Goal: Use online tool/utility: Utilize a website feature to perform a specific function

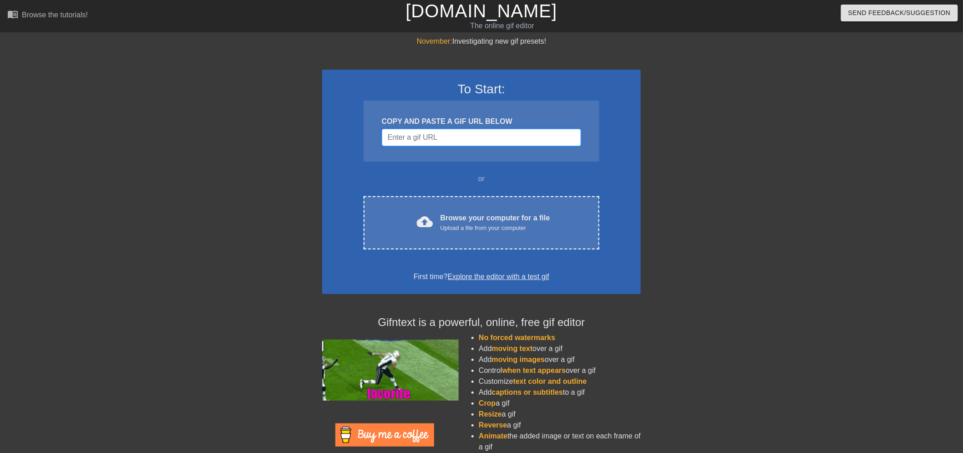
click at [500, 142] on input "Username" at bounding box center [481, 137] width 199 height 17
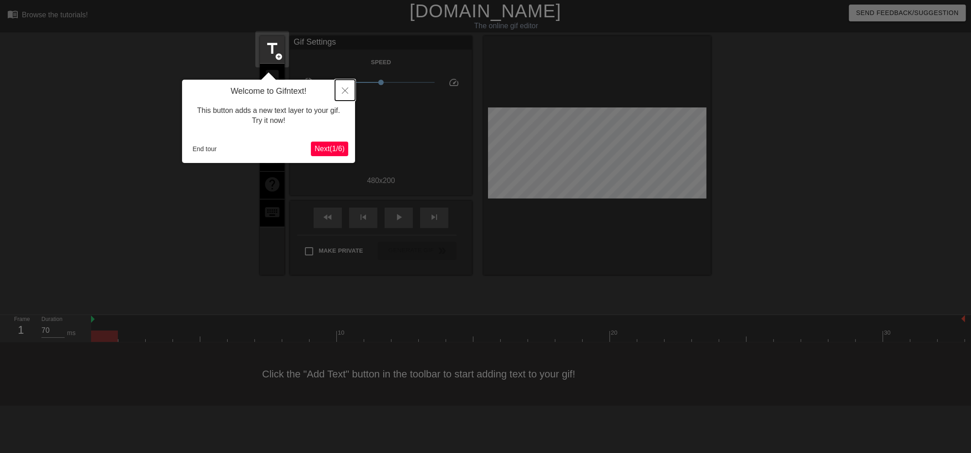
click at [345, 93] on icon "Close" at bounding box center [345, 90] width 6 height 6
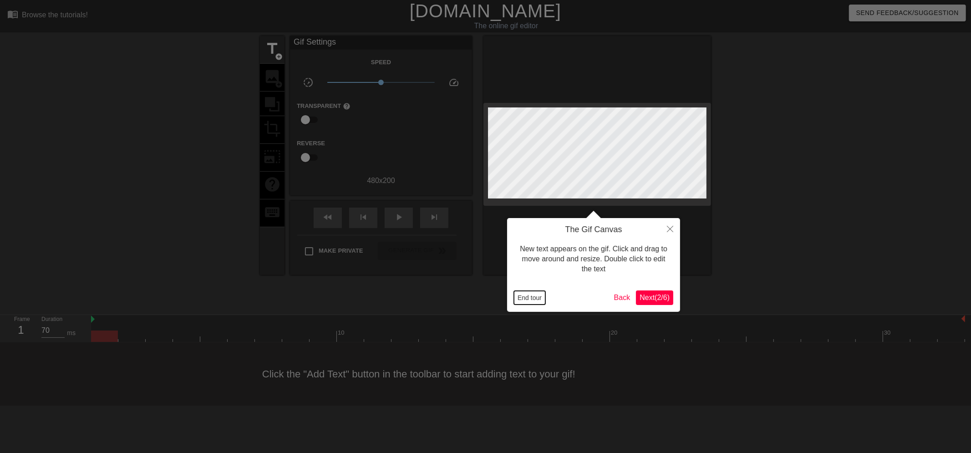
click at [543, 299] on button "End tour" at bounding box center [529, 298] width 31 height 14
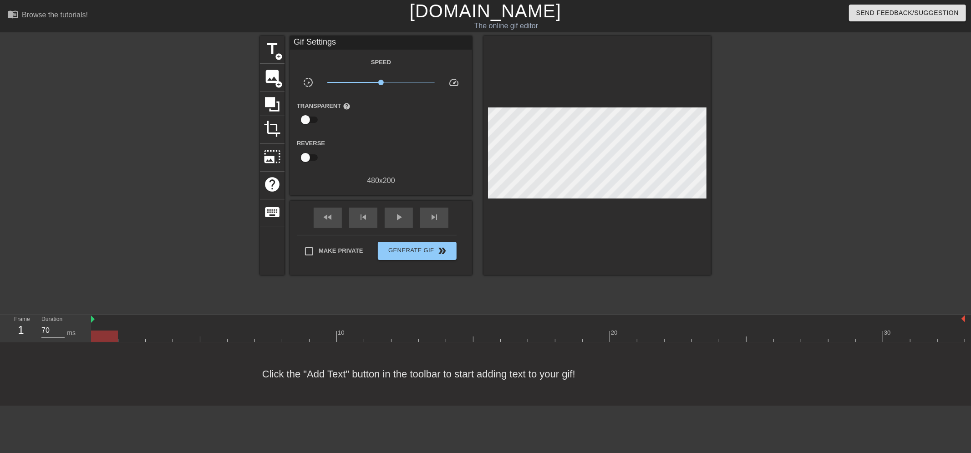
drag, startPoint x: 960, startPoint y: 319, endPoint x: 900, endPoint y: 319, distance: 60.1
click at [900, 319] on div at bounding box center [528, 319] width 874 height 9
drag, startPoint x: 962, startPoint y: 319, endPoint x: 684, endPoint y: 326, distance: 278.1
click at [684, 326] on div "10 20 30" at bounding box center [528, 328] width 874 height 27
click at [402, 221] on span "play_arrow" at bounding box center [398, 217] width 11 height 11
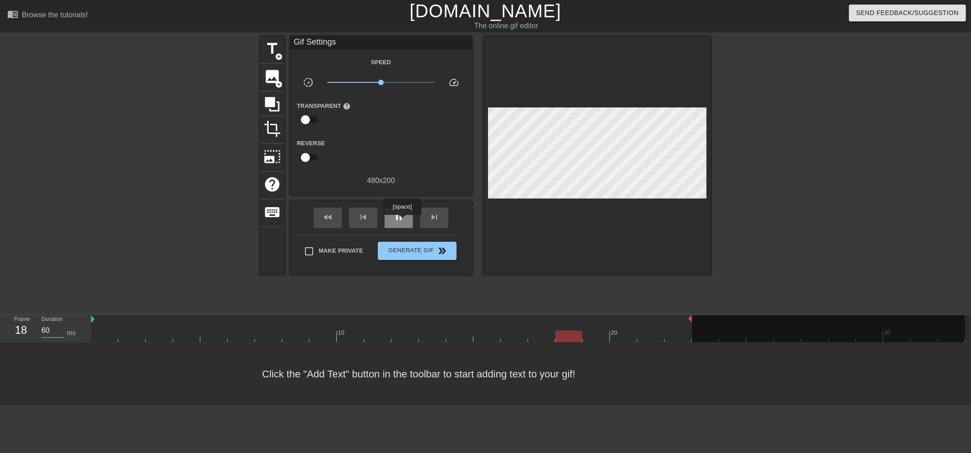
click at [402, 221] on span "pause" at bounding box center [398, 217] width 11 height 11
drag, startPoint x: 626, startPoint y: 337, endPoint x: 129, endPoint y: 333, distance: 496.9
click at [255, 333] on div at bounding box center [268, 335] width 27 height 11
drag, startPoint x: 278, startPoint y: 79, endPoint x: 321, endPoint y: 38, distance: 59.5
click at [321, 38] on div "title add_circle image add_circle crop photo_size_select_large help keyboard Gi…" at bounding box center [485, 155] width 451 height 239
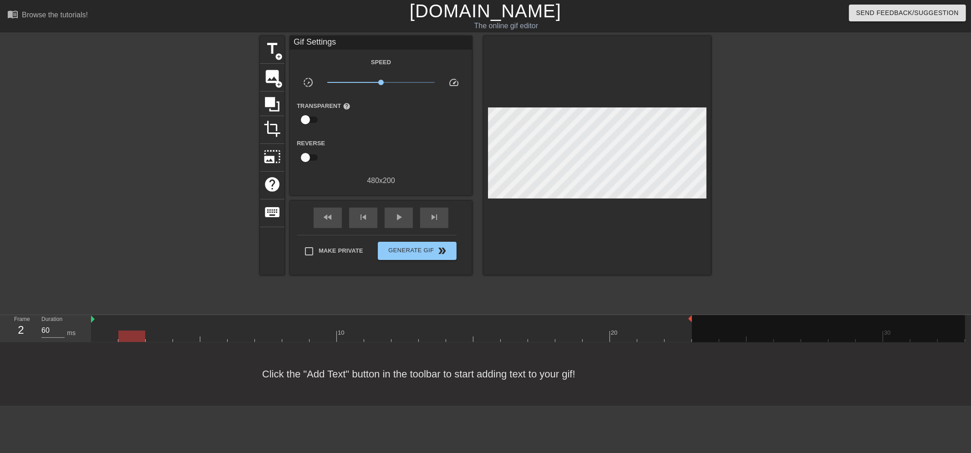
click at [20, 329] on div "2" at bounding box center [21, 330] width 14 height 16
drag, startPoint x: 689, startPoint y: 317, endPoint x: 510, endPoint y: 324, distance: 179.4
click at [511, 329] on div "10 20 30" at bounding box center [528, 328] width 874 height 27
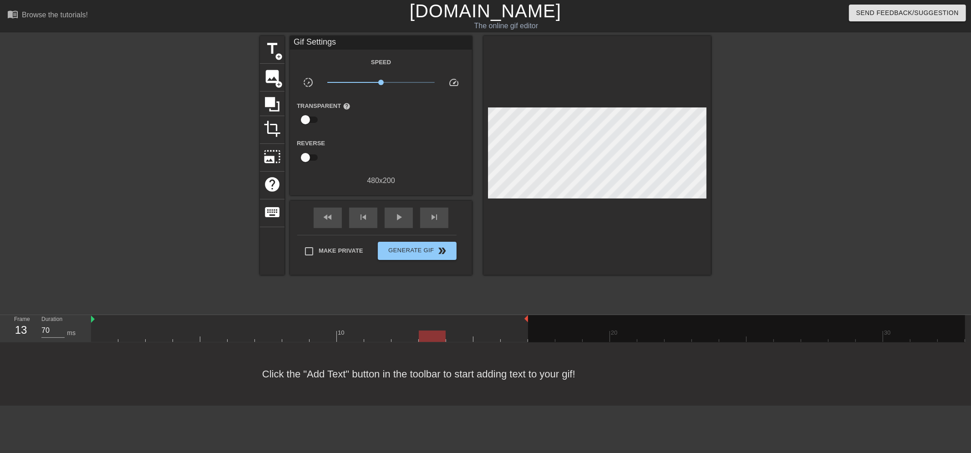
drag, startPoint x: 130, startPoint y: 334, endPoint x: 433, endPoint y: 345, distance: 303.7
click at [433, 342] on div "10 20 30" at bounding box center [531, 328] width 880 height 27
drag, startPoint x: 526, startPoint y: 317, endPoint x: 475, endPoint y: 322, distance: 51.2
click at [475, 322] on div "10 20 30" at bounding box center [528, 328] width 874 height 27
drag, startPoint x: 433, startPoint y: 333, endPoint x: 444, endPoint y: 334, distance: 10.9
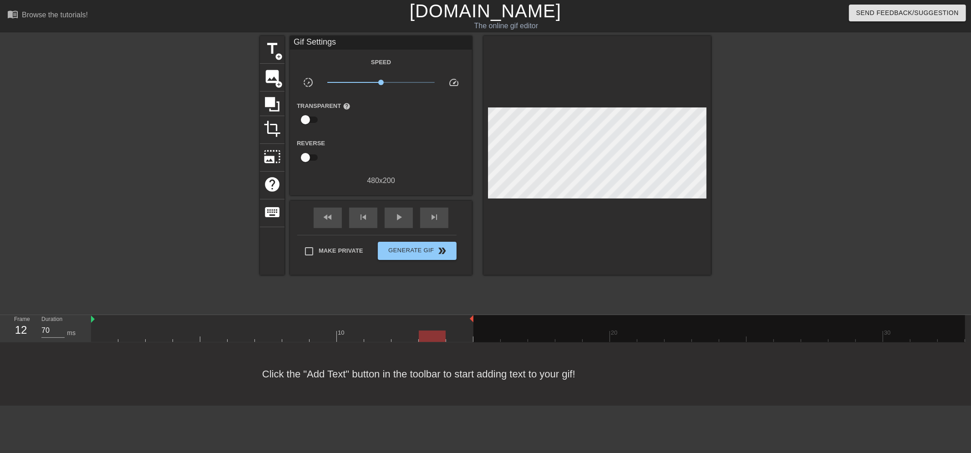
click at [444, 334] on div at bounding box center [432, 335] width 27 height 11
drag, startPoint x: 472, startPoint y: 319, endPoint x: 450, endPoint y: 320, distance: 21.5
click at [450, 320] on div "10 20 30" at bounding box center [528, 328] width 874 height 27
type input "70"
drag, startPoint x: 407, startPoint y: 335, endPoint x: 469, endPoint y: 335, distance: 61.9
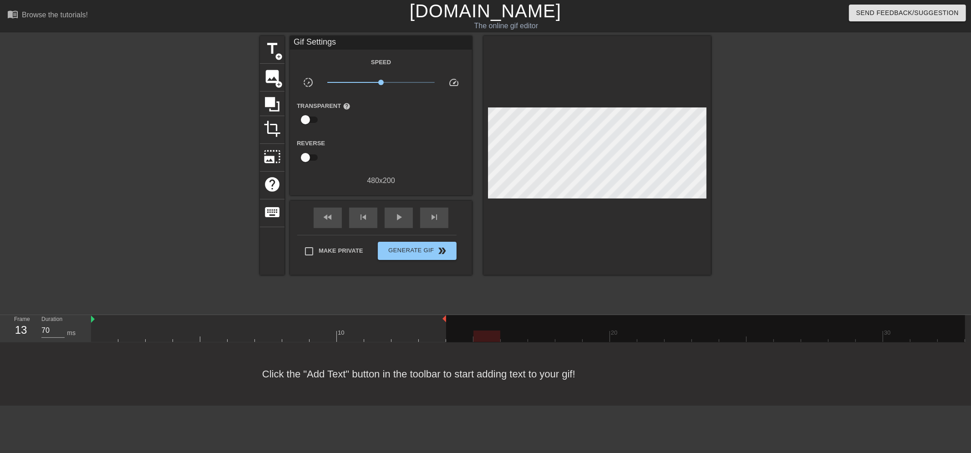
click at [469, 335] on div "10 20 30" at bounding box center [528, 328] width 874 height 27
click at [312, 248] on input "Make Private" at bounding box center [308, 251] width 19 height 19
checkbox input "true"
click at [433, 248] on span "Generate Gif double_arrow" at bounding box center [416, 250] width 71 height 11
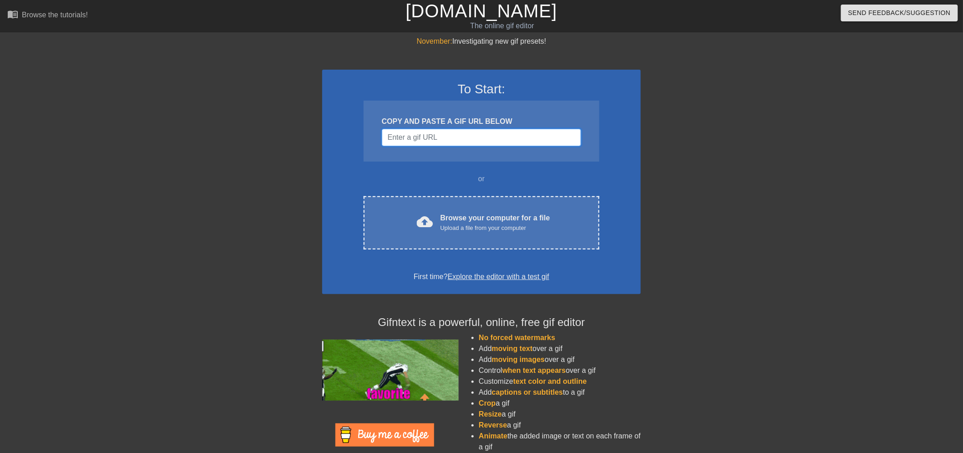
click at [453, 141] on input "Username" at bounding box center [481, 137] width 199 height 17
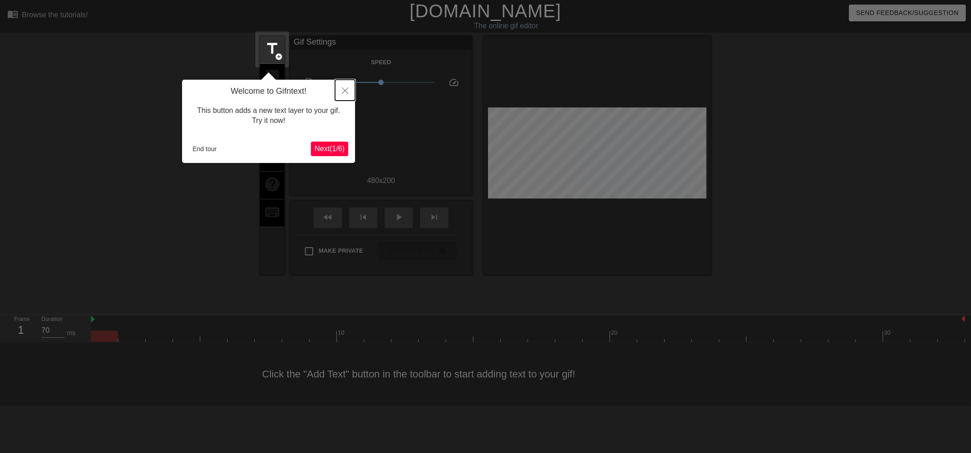
click at [344, 89] on icon "Close" at bounding box center [345, 90] width 6 height 6
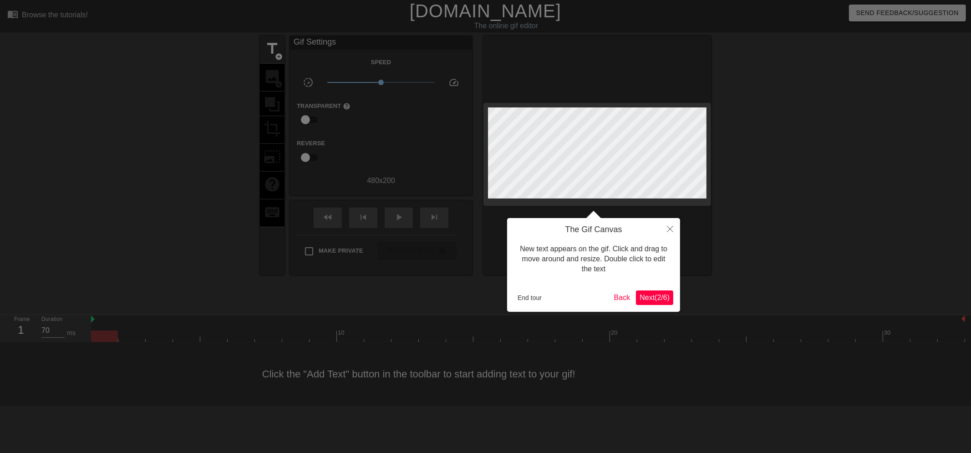
click at [114, 315] on div at bounding box center [485, 226] width 971 height 453
drag, startPoint x: 545, startPoint y: 296, endPoint x: 540, endPoint y: 296, distance: 5.0
click at [543, 296] on button "End tour" at bounding box center [529, 298] width 31 height 14
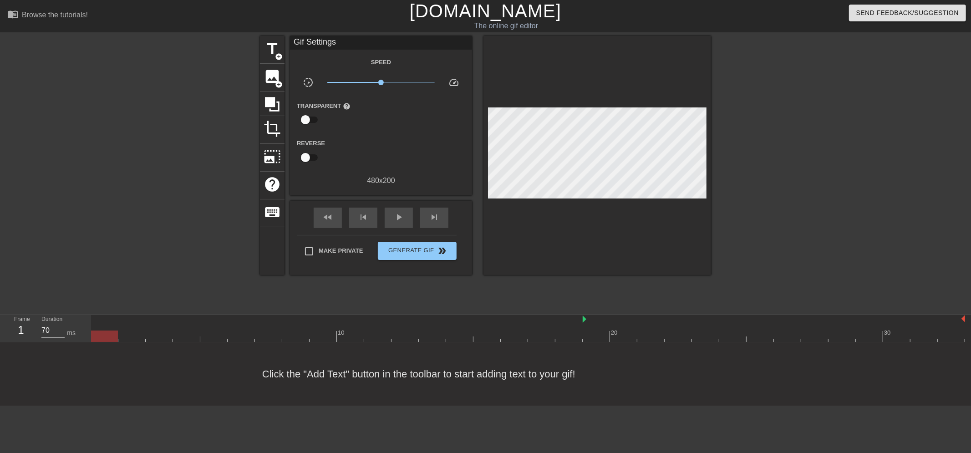
drag, startPoint x: 93, startPoint y: 319, endPoint x: 607, endPoint y: 328, distance: 514.7
click at [607, 328] on div "10 20 30" at bounding box center [528, 328] width 874 height 27
drag, startPoint x: 962, startPoint y: 322, endPoint x: 643, endPoint y: 334, distance: 319.2
click at [643, 334] on div "10 20 30" at bounding box center [528, 328] width 874 height 27
click at [396, 221] on span "play_arrow" at bounding box center [398, 217] width 11 height 11
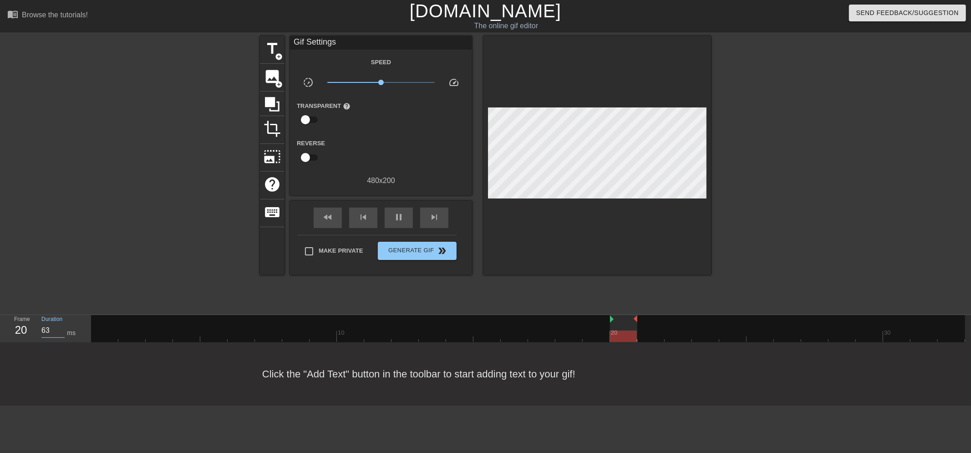
click at [60, 329] on input "63" at bounding box center [52, 330] width 23 height 15
click at [60, 329] on input "129" at bounding box center [52, 330] width 23 height 15
click at [60, 329] on input "130" at bounding box center [52, 330] width 23 height 15
click at [60, 329] on input "132" at bounding box center [52, 330] width 23 height 15
click at [60, 329] on input "133" at bounding box center [52, 330] width 23 height 15
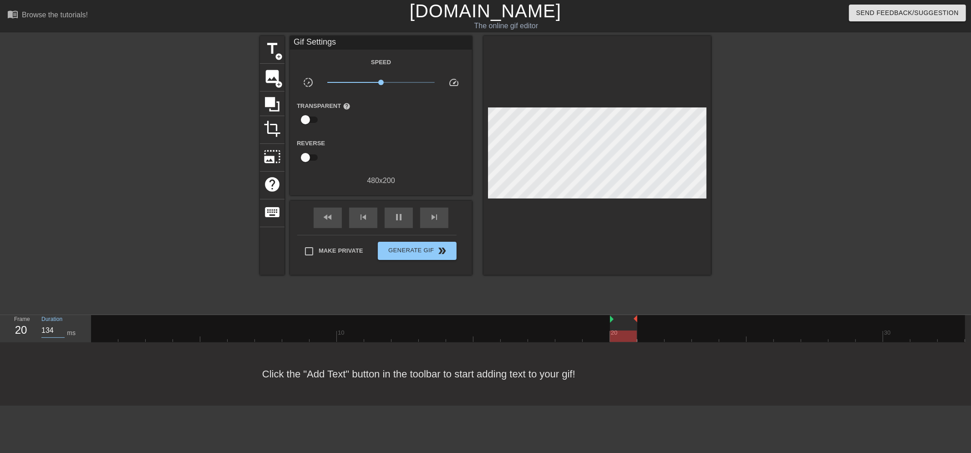
click at [60, 329] on input "134" at bounding box center [52, 330] width 23 height 15
click at [60, 329] on input "135" at bounding box center [52, 330] width 23 height 15
click at [60, 329] on input "136" at bounding box center [52, 330] width 23 height 15
click at [60, 329] on input "137" at bounding box center [52, 330] width 23 height 15
click at [60, 329] on input "138" at bounding box center [52, 330] width 23 height 15
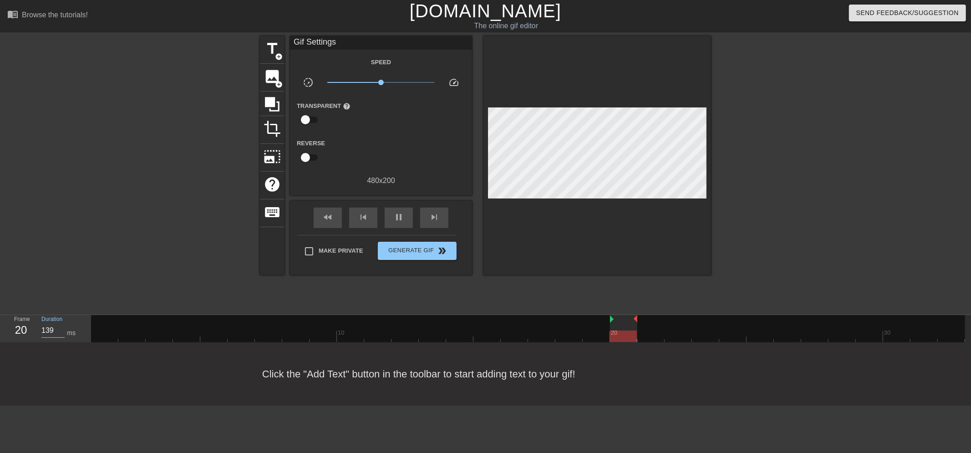
click at [60, 329] on input "139" at bounding box center [52, 330] width 23 height 15
click at [60, 329] on input "140" at bounding box center [52, 330] width 23 height 15
click at [60, 329] on input "141" at bounding box center [52, 330] width 23 height 15
click at [60, 329] on input "142" at bounding box center [52, 330] width 23 height 15
click at [60, 329] on input "143" at bounding box center [52, 330] width 23 height 15
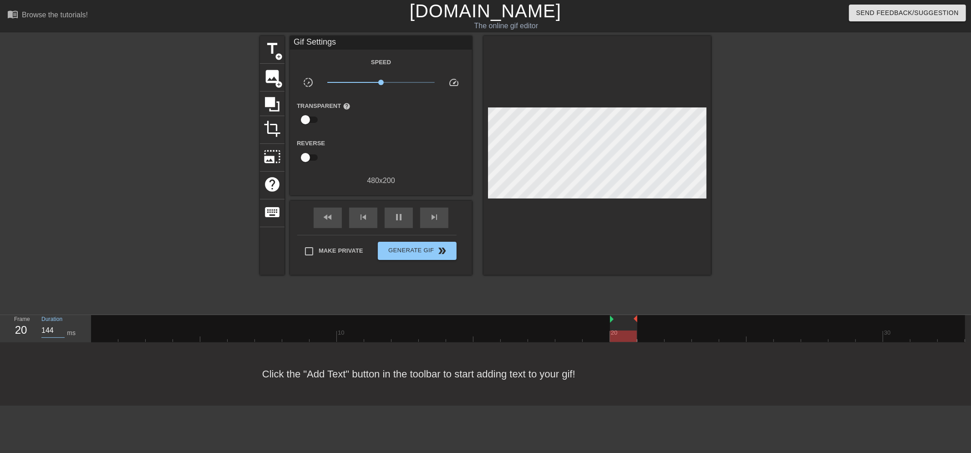
click at [60, 329] on input "144" at bounding box center [52, 330] width 23 height 15
click at [60, 329] on input "154" at bounding box center [52, 330] width 23 height 15
click at [61, 328] on input "155" at bounding box center [52, 330] width 23 height 15
click at [61, 328] on input "156" at bounding box center [52, 330] width 23 height 15
click at [61, 328] on input "157" at bounding box center [52, 330] width 23 height 15
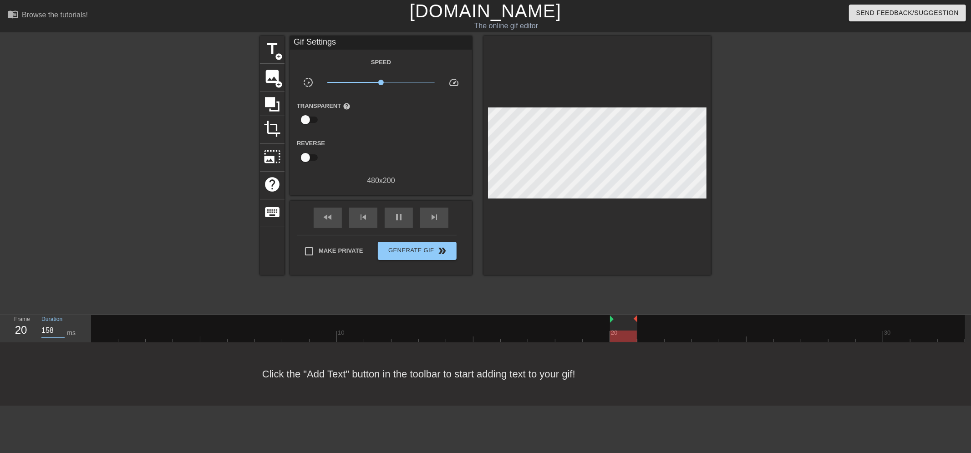
click at [61, 328] on input "158" at bounding box center [52, 330] width 23 height 15
click at [61, 328] on input "159" at bounding box center [52, 330] width 23 height 15
click at [61, 328] on input "160" at bounding box center [52, 330] width 23 height 15
click at [61, 328] on input "161" at bounding box center [52, 330] width 23 height 15
click at [61, 328] on input "162" at bounding box center [52, 330] width 23 height 15
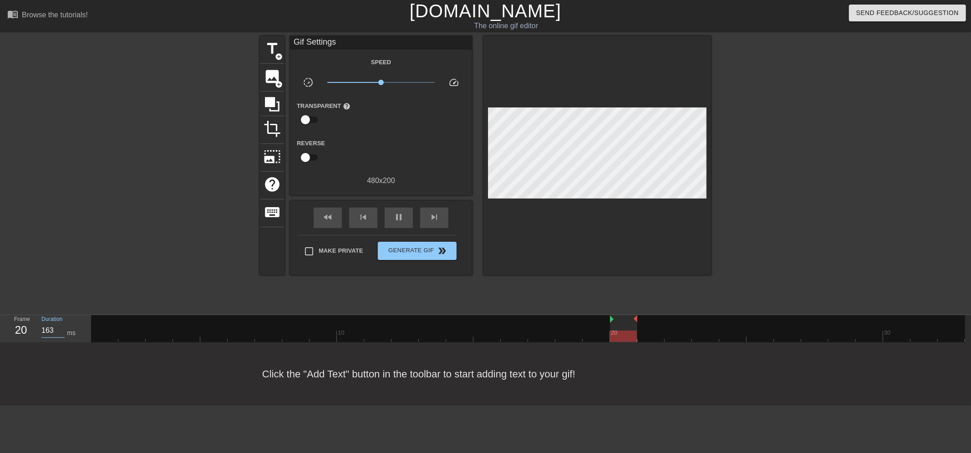
click at [61, 328] on input "163" at bounding box center [52, 330] width 23 height 15
click at [61, 328] on input "164" at bounding box center [52, 330] width 23 height 15
click at [61, 328] on input "165" at bounding box center [52, 330] width 23 height 15
click at [61, 328] on input "166" at bounding box center [52, 330] width 23 height 15
click at [61, 328] on input "167" at bounding box center [52, 330] width 23 height 15
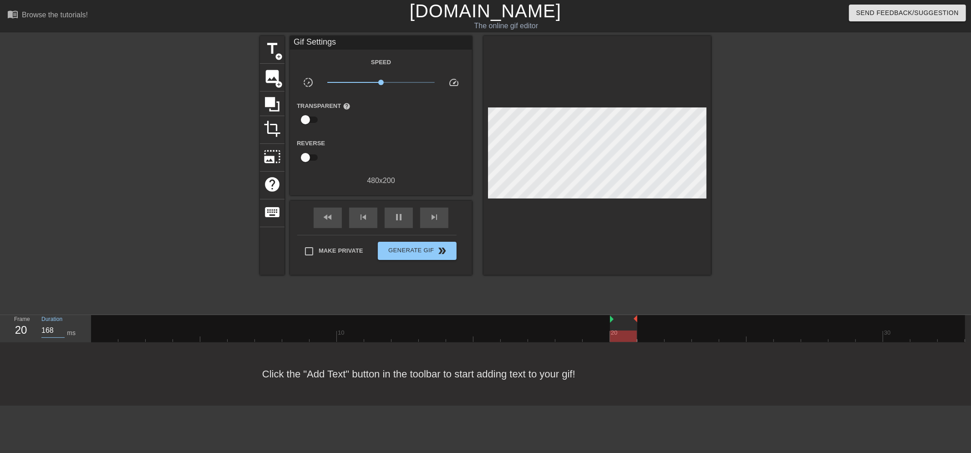
click at [61, 328] on input "168" at bounding box center [52, 330] width 23 height 15
click at [61, 328] on input "169" at bounding box center [52, 330] width 23 height 15
click at [61, 328] on input "170" at bounding box center [52, 330] width 23 height 15
click at [61, 328] on input "171" at bounding box center [52, 330] width 23 height 15
click at [61, 328] on input "172" at bounding box center [52, 330] width 23 height 15
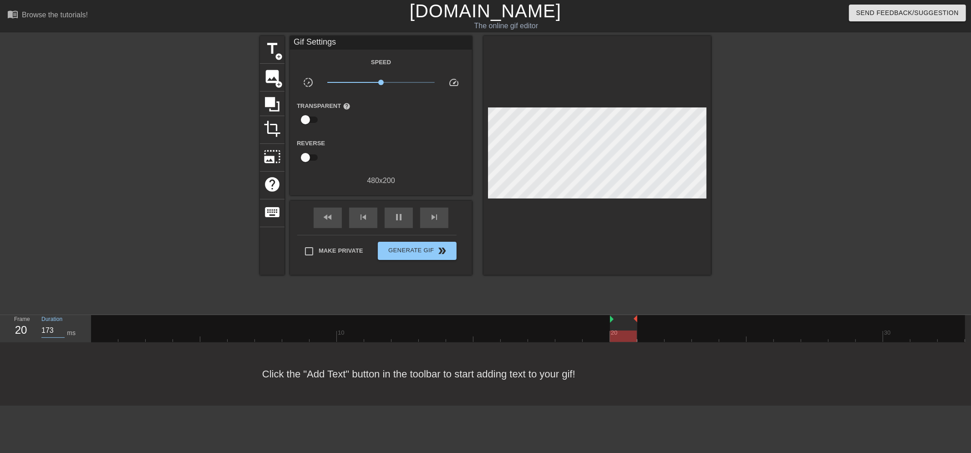
click at [61, 328] on input "173" at bounding box center [52, 330] width 23 height 15
click at [61, 328] on input "174" at bounding box center [52, 330] width 23 height 15
type input "175"
click at [61, 328] on input "175" at bounding box center [52, 330] width 23 height 15
click at [276, 53] on span "add_circle" at bounding box center [279, 57] width 8 height 8
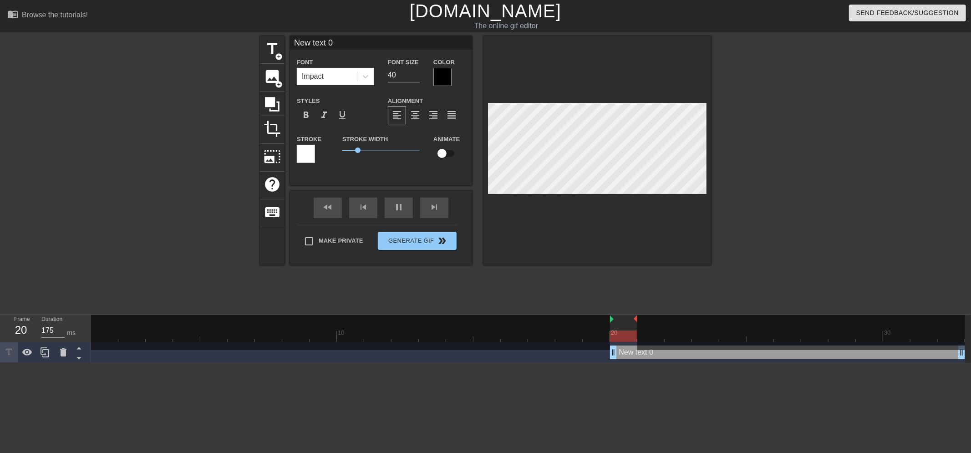
click at [309, 155] on div at bounding box center [306, 154] width 18 height 18
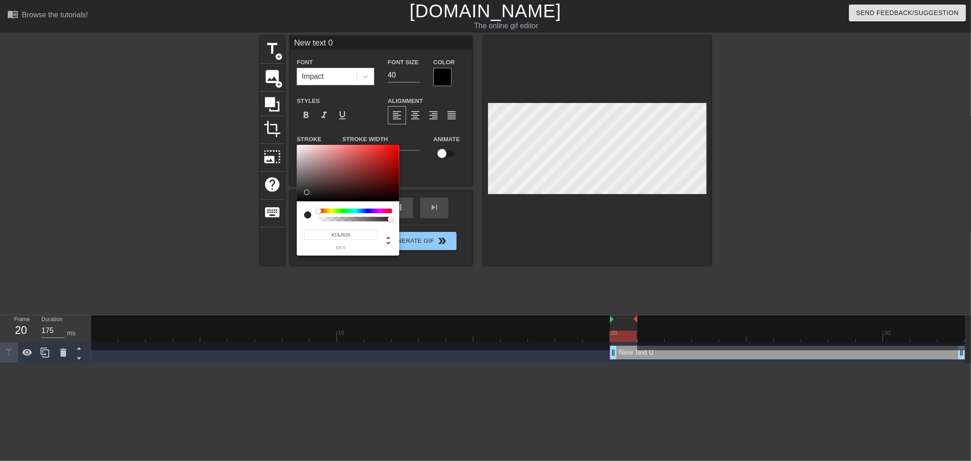
type input "#000000"
drag, startPoint x: 306, startPoint y: 189, endPoint x: 304, endPoint y: 207, distance: 17.9
click at [304, 207] on div "#000000 hex" at bounding box center [348, 200] width 102 height 111
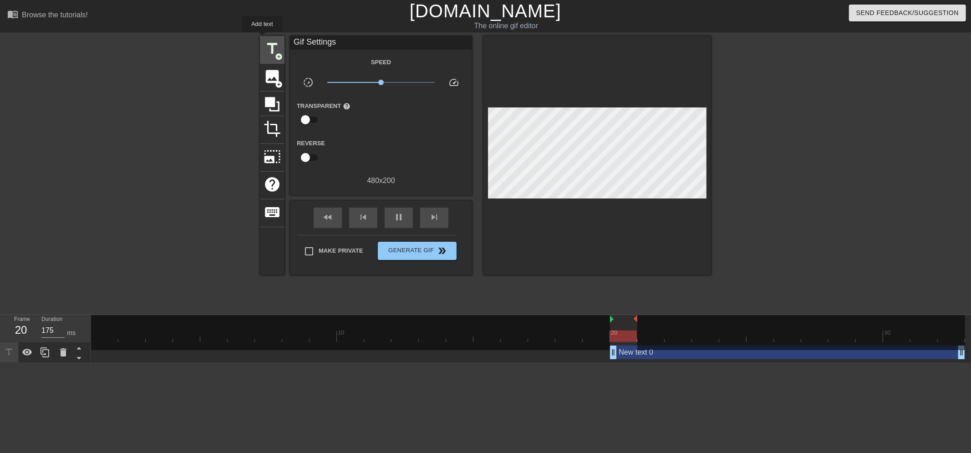
click at [267, 43] on span "title" at bounding box center [271, 48] width 17 height 17
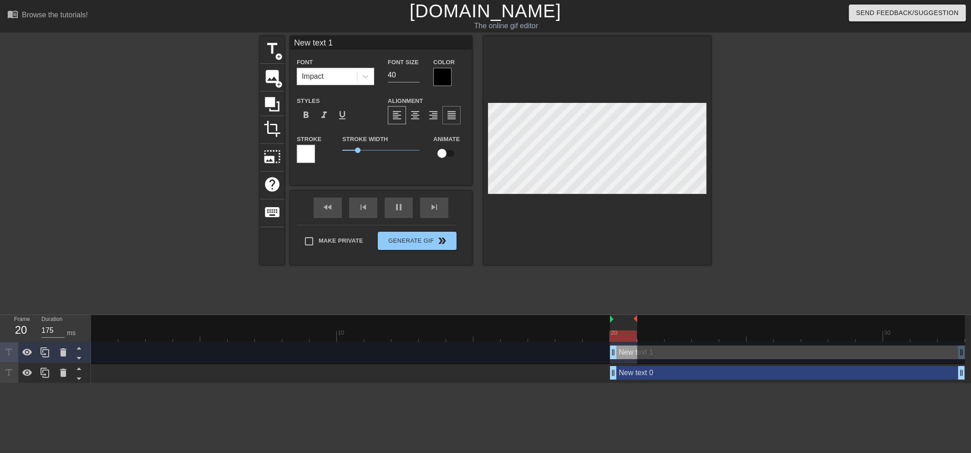
scroll to position [1, 2]
click at [63, 355] on icon at bounding box center [63, 352] width 6 height 8
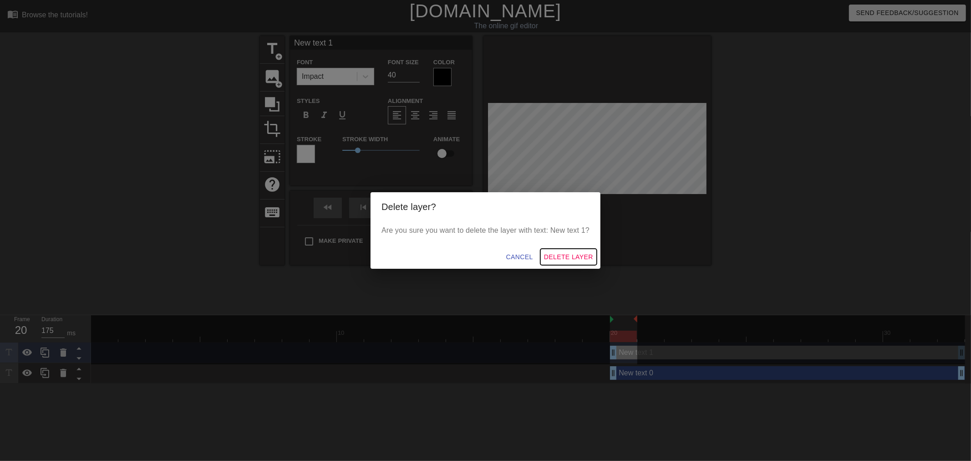
click at [574, 257] on span "Delete Layer" at bounding box center [568, 256] width 49 height 11
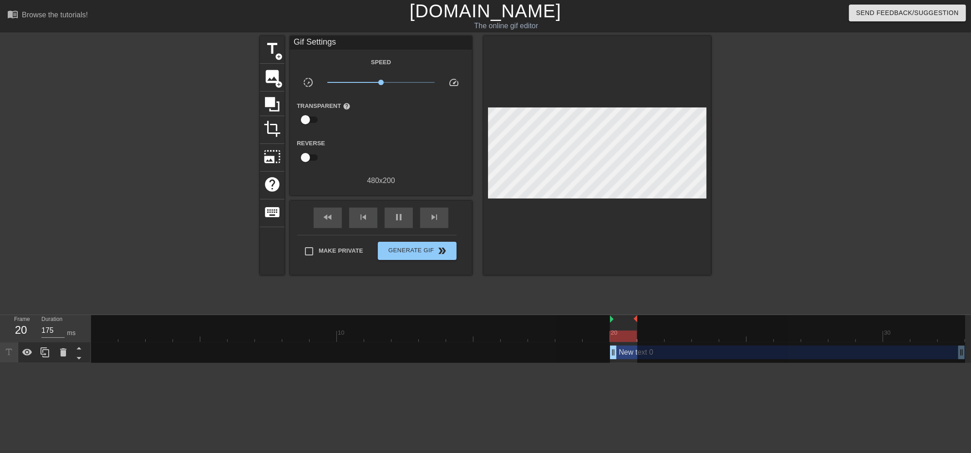
click at [633, 349] on div "New text 0 drag_handle drag_handle" at bounding box center [787, 352] width 355 height 14
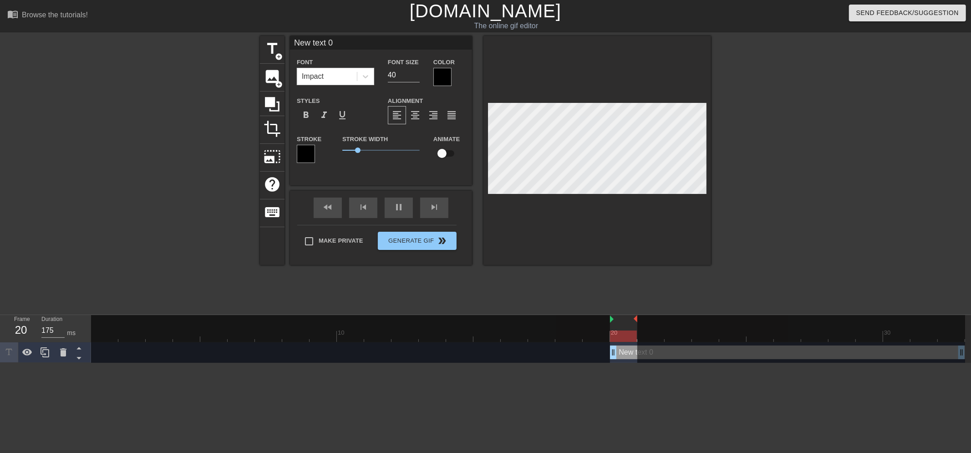
scroll to position [1, 1]
type input "Ne text 0"
type textarea "Ne text 0"
type input "N text 0"
type textarea "N text 0"
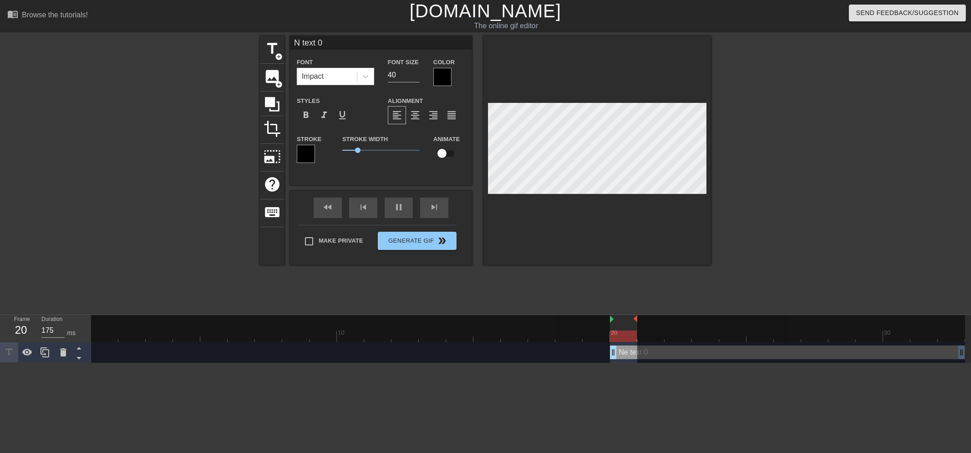
type input "text 0"
type textarea "text 0"
type input "text 0"
type textarea "text 0"
type input "ext 0"
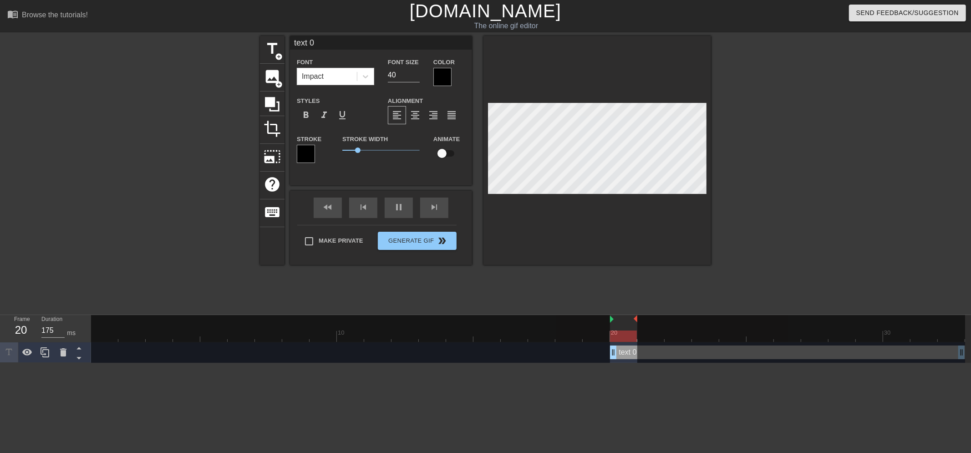
type textarea "ext 0"
type input "xt 0"
type textarea "xt 0"
type input "t 0"
type textarea "t 0"
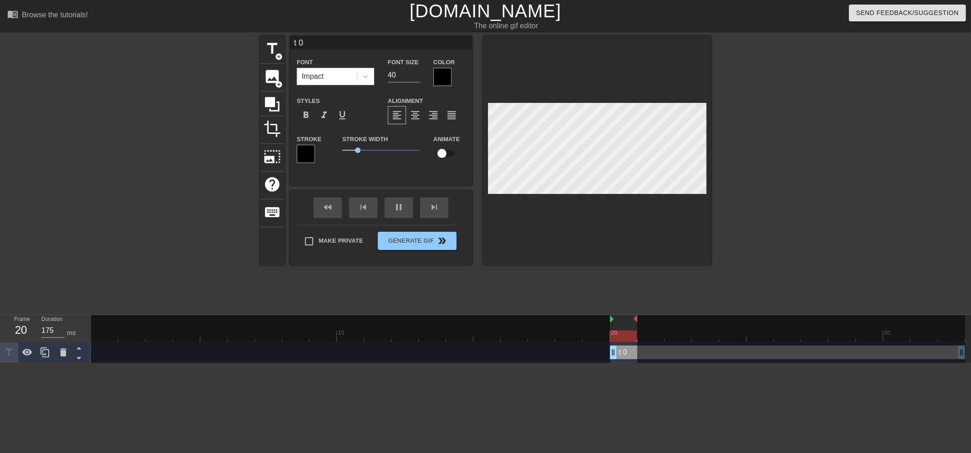
type input "0"
type textarea "0"
type input "0"
type textarea "0"
type input "J"
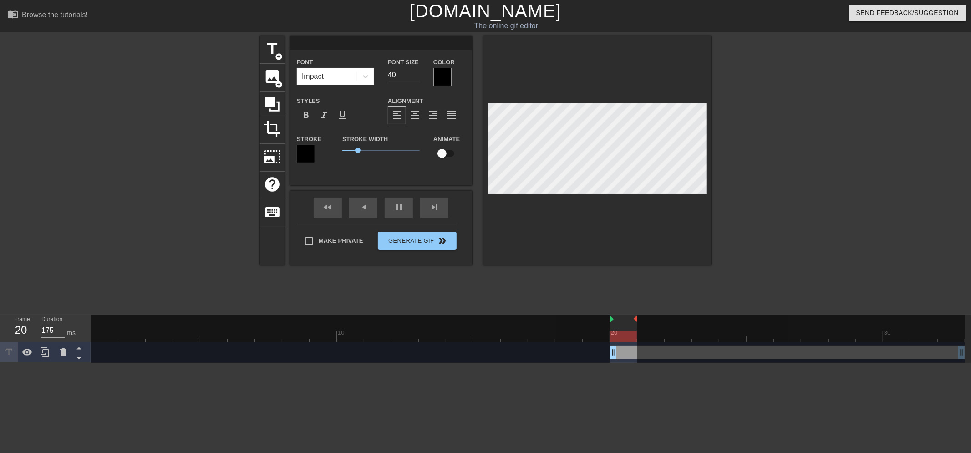
type textarea "J"
type input "J."
type textarea "J."
type input "J."
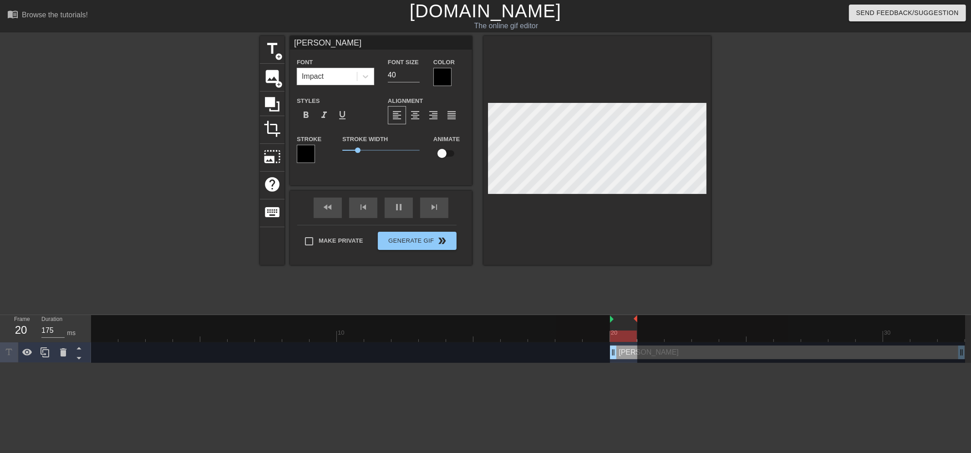
type textarea "J."
type input "J. M"
type textarea "J. M"
type input "J. Ma"
type textarea "J. Ma"
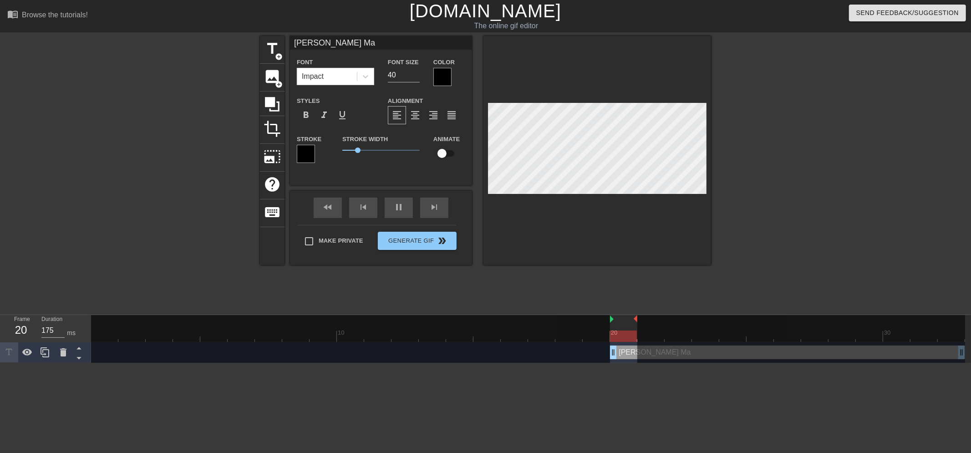
type input "J. Mat"
type textarea "J. Mat"
type input "J. Matt"
type textarea "J. Matt"
type input "J. Matth"
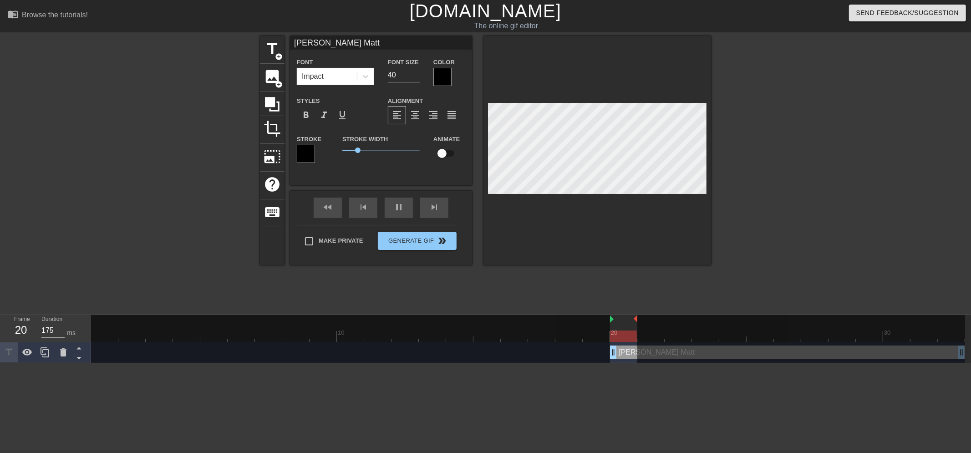
type textarea "J. Matth"
type input "J. Matthe"
type textarea "J. Matthe"
type input "J. Matthew"
type textarea "J. Matthew"
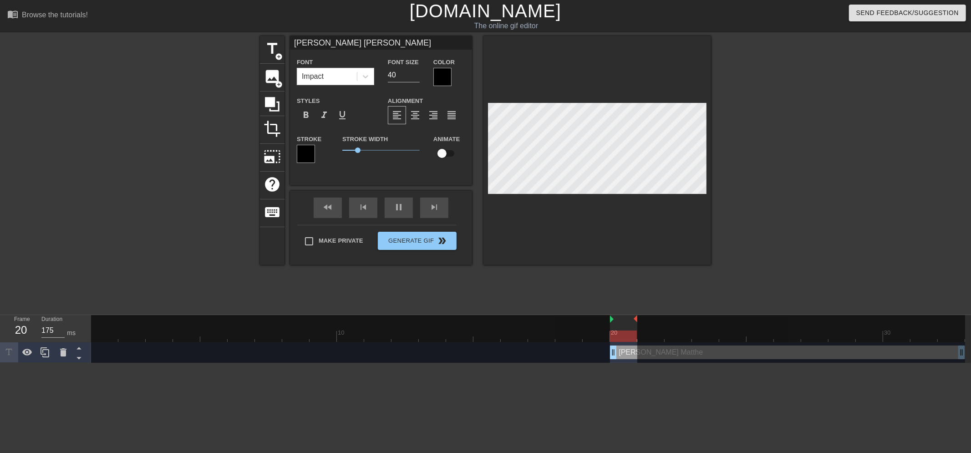
scroll to position [1, 2]
type input "J. Matthew"
type textarea "J. Matthew"
type input "J. Matthew E"
type textarea "J. Matthew E"
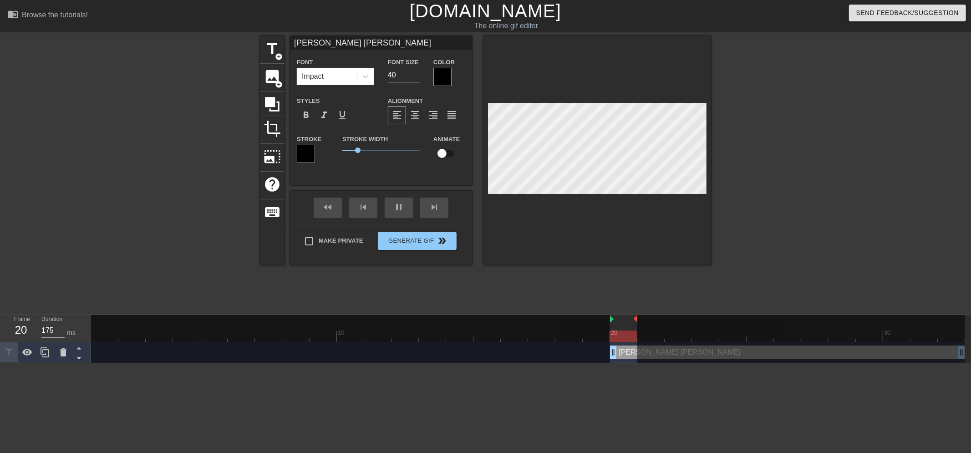
type input "J. Matthew Es"
type textarea "J. Matthew Es"
type input "J. Matthew Esq"
type textarea "J. Matthew Esq"
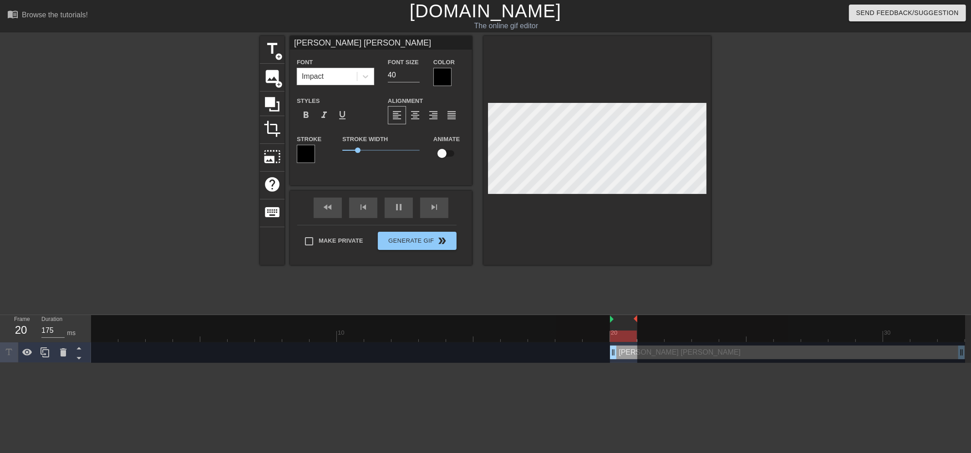
type input "J. Matthew. Esq"
type textarea "J. Matthew. Esq"
type input "J. Matthew Esq"
type textarea "J. Matthew Esq"
type input "J. Matthew Esq/"
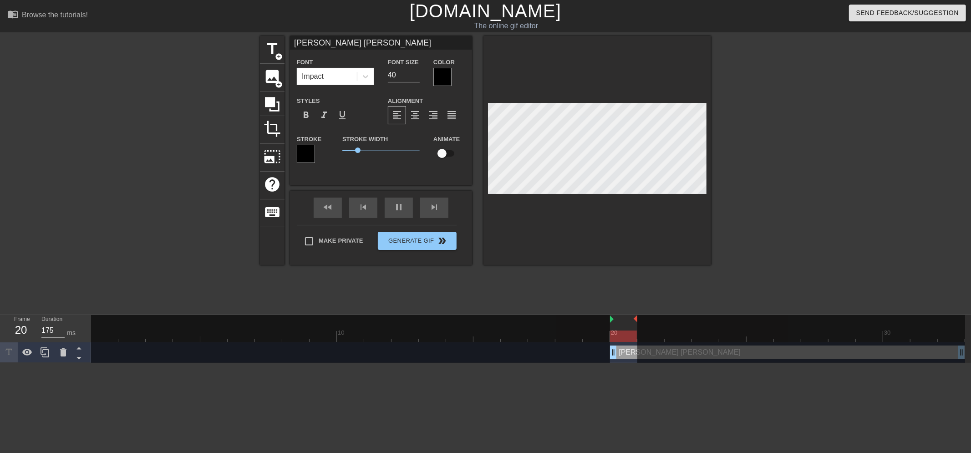
type textarea "J. Matthew Esq/"
type input "J. Matthew Esq"
type textarea "J. Matthew Esq"
type input "J. Matthew Esq."
type textarea "J. Matthew Esq."
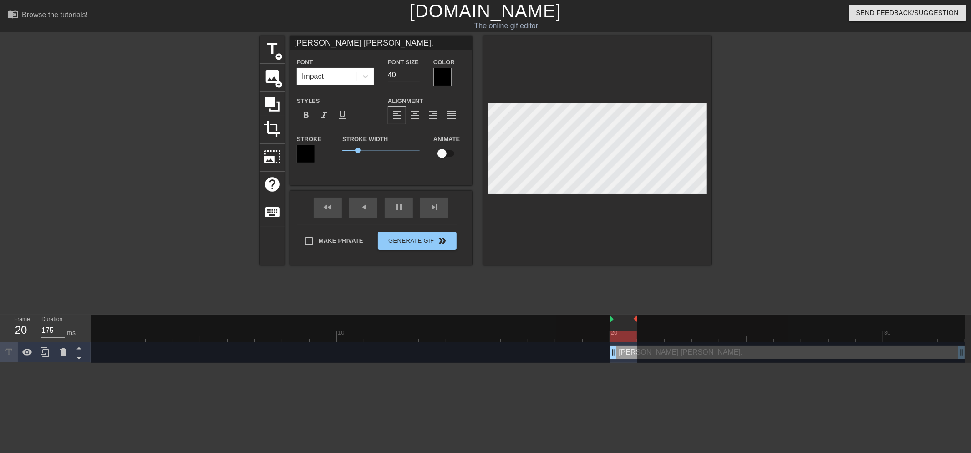
type input "J. Matthew. Esq."
type textarea "J. Matthew. Esq."
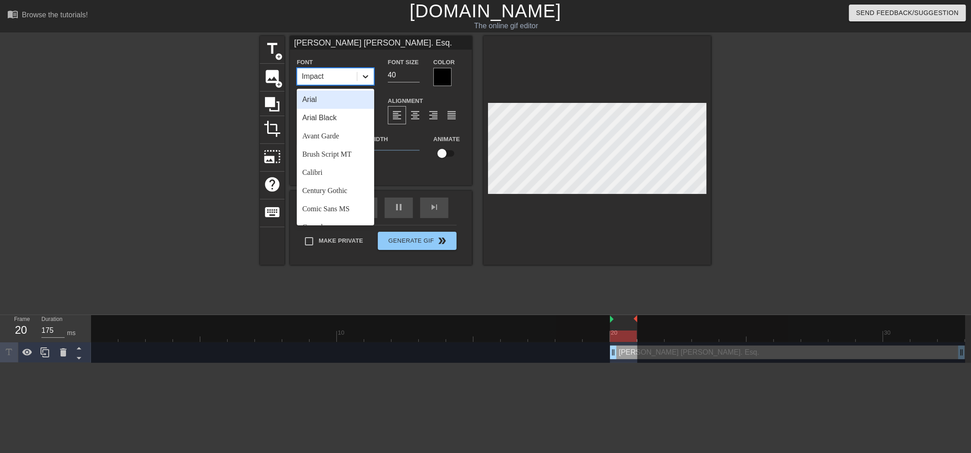
click at [357, 79] on div at bounding box center [365, 76] width 16 height 16
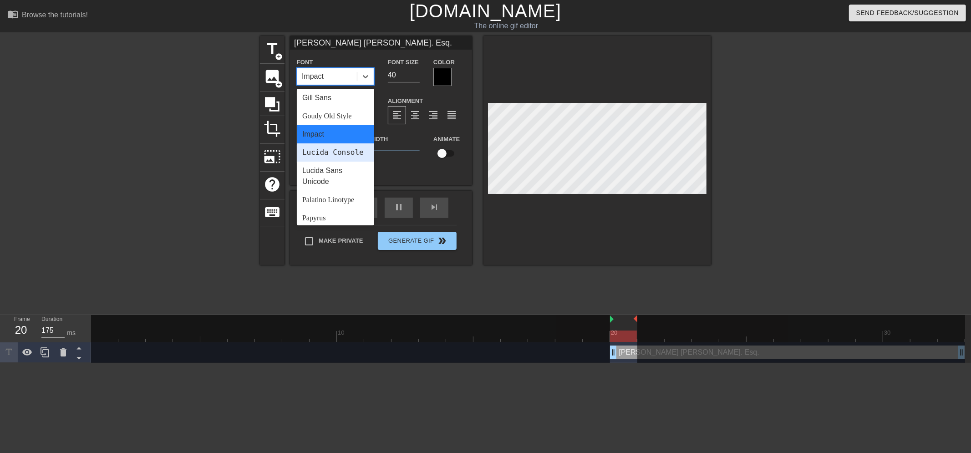
click at [339, 157] on div "Lucida Console" at bounding box center [335, 152] width 77 height 18
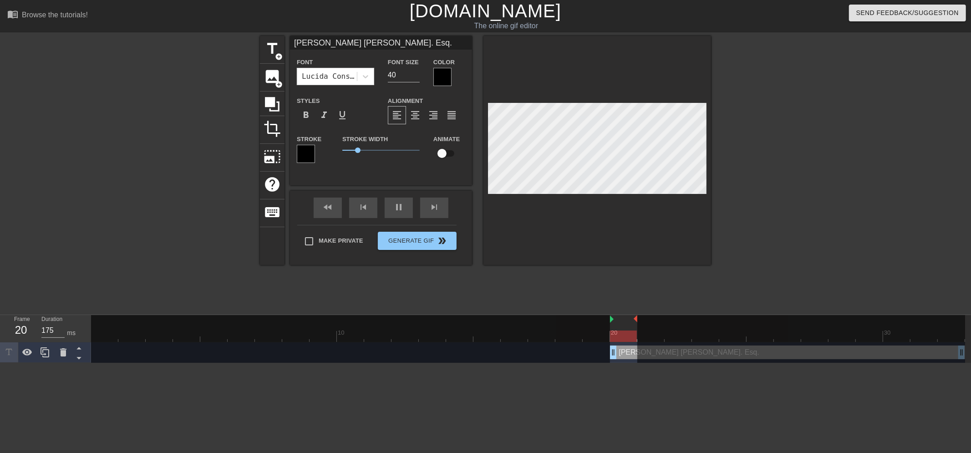
click at [781, 185] on div at bounding box center [790, 172] width 137 height 273
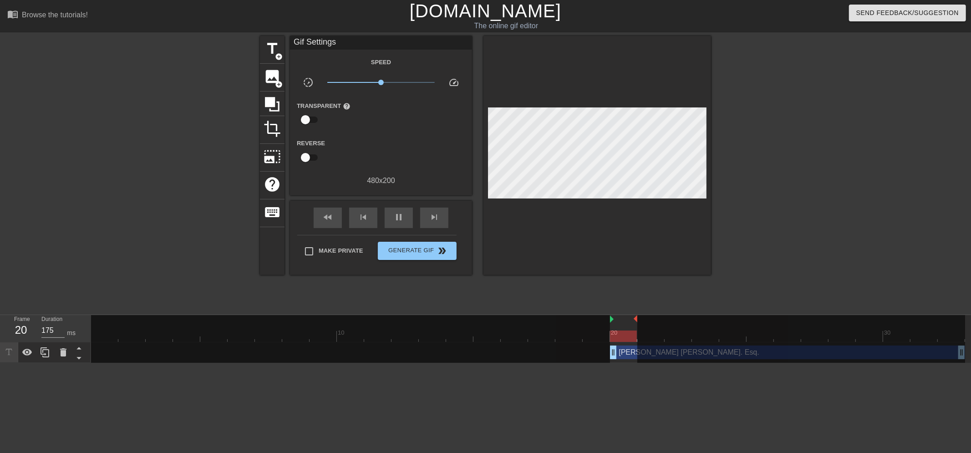
click at [799, 296] on div at bounding box center [790, 172] width 137 height 273
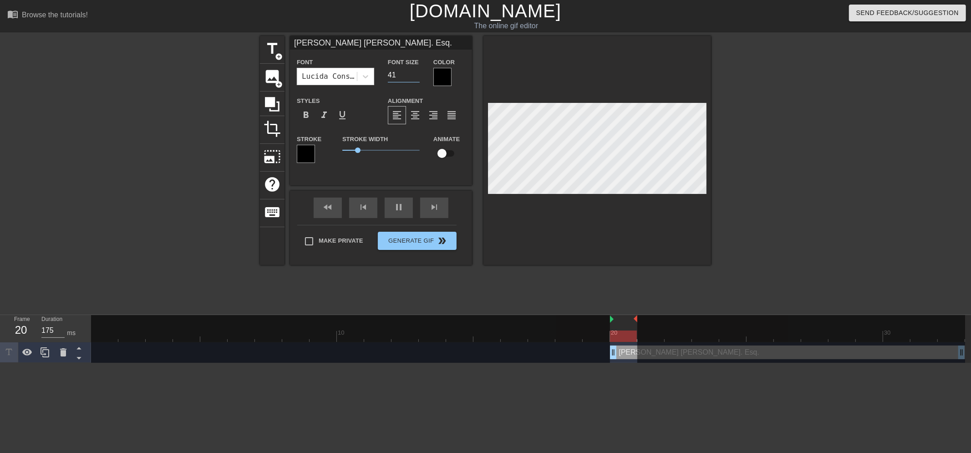
click at [415, 73] on input "41" at bounding box center [404, 75] width 32 height 15
click at [415, 73] on input "42" at bounding box center [404, 75] width 32 height 15
type input "43"
click at [415, 73] on input "43" at bounding box center [404, 75] width 32 height 15
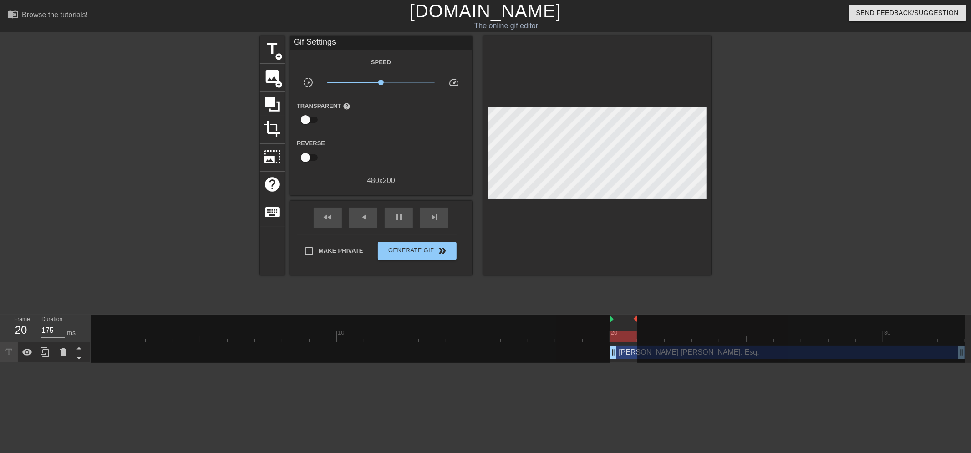
click at [813, 199] on div at bounding box center [790, 172] width 137 height 273
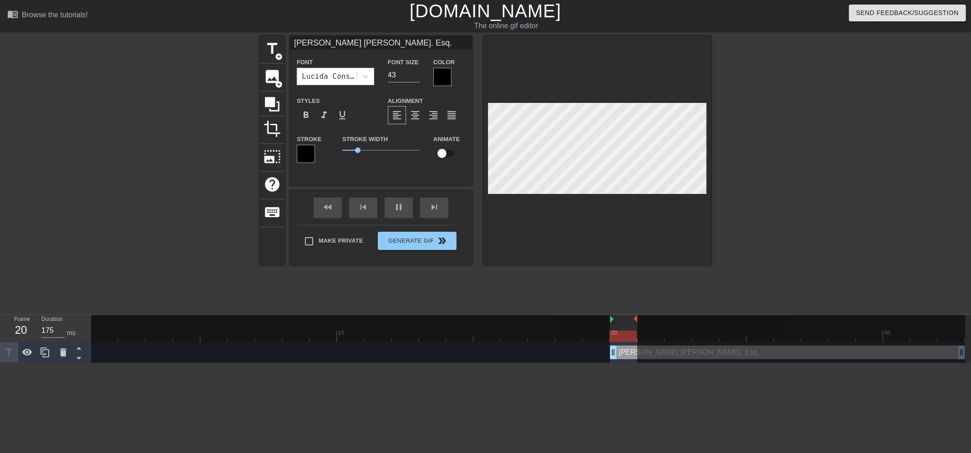
click at [797, 204] on div at bounding box center [790, 172] width 137 height 273
click at [309, 115] on span "format_bold" at bounding box center [305, 115] width 11 height 11
click at [765, 223] on div at bounding box center [790, 172] width 137 height 273
click at [752, 217] on div at bounding box center [790, 172] width 137 height 273
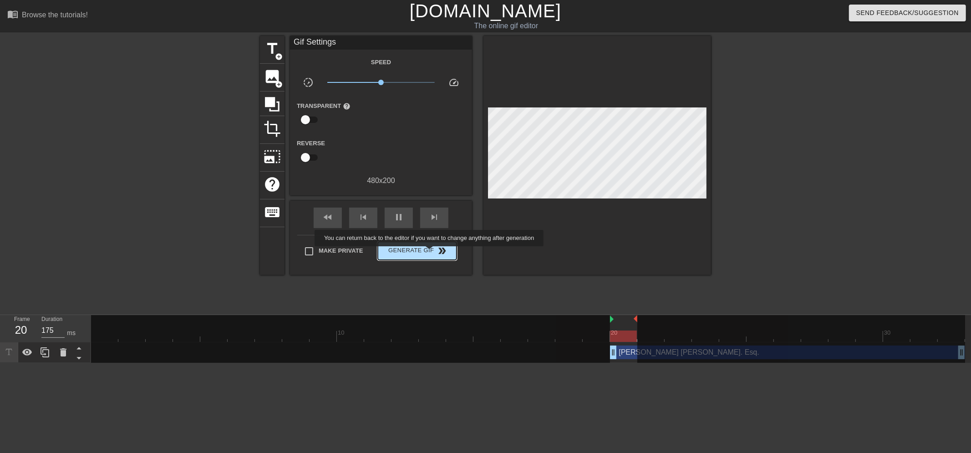
click at [430, 253] on span "Generate Gif double_arrow" at bounding box center [416, 250] width 71 height 11
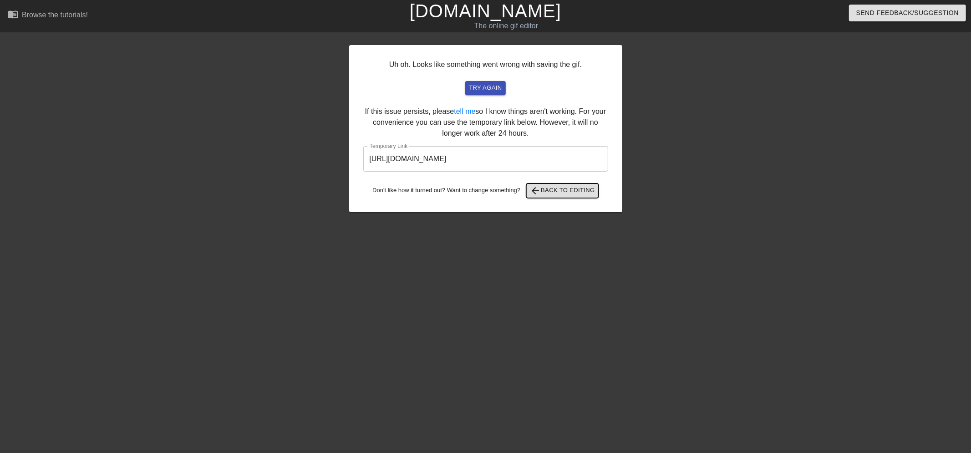
click at [578, 188] on span "arrow_back Back to Editing" at bounding box center [562, 190] width 65 height 11
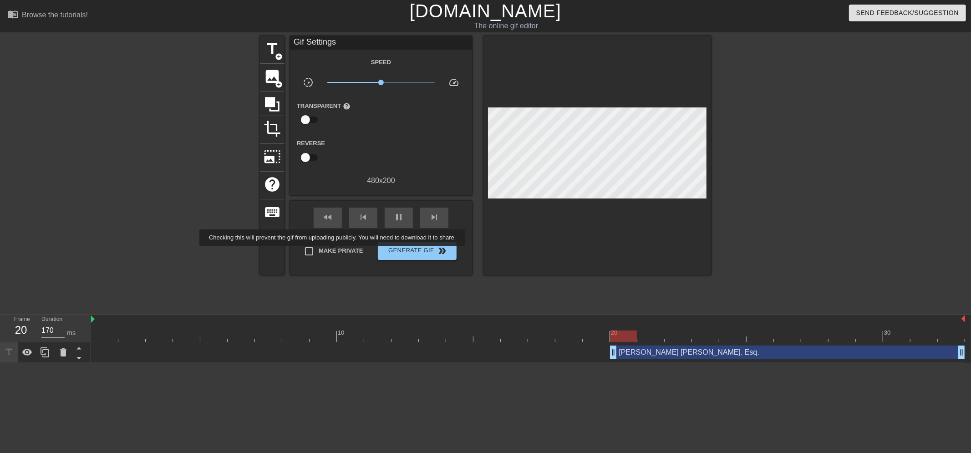
click at [334, 252] on span "Make Private" at bounding box center [341, 250] width 45 height 9
click at [319, 252] on input "Make Private" at bounding box center [308, 251] width 19 height 19
checkbox input "true"
click at [417, 248] on span "Generate Gif double_arrow" at bounding box center [416, 250] width 71 height 11
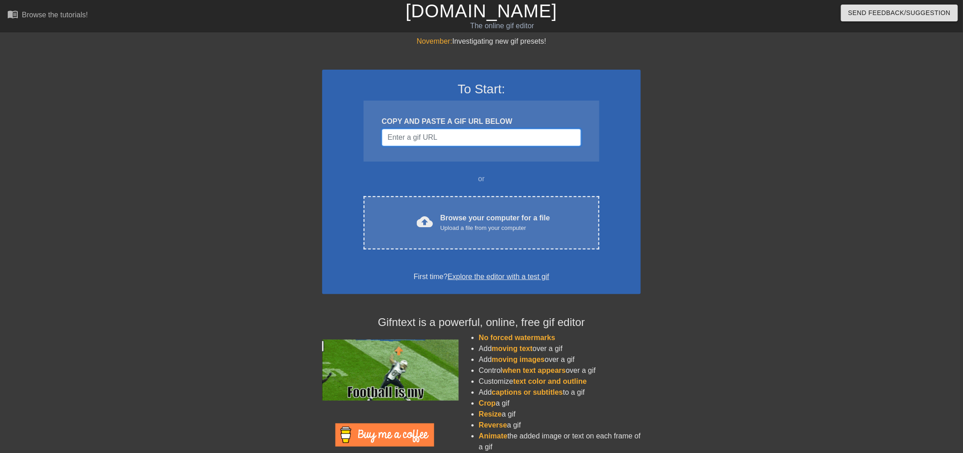
click at [442, 144] on input "Username" at bounding box center [481, 137] width 199 height 17
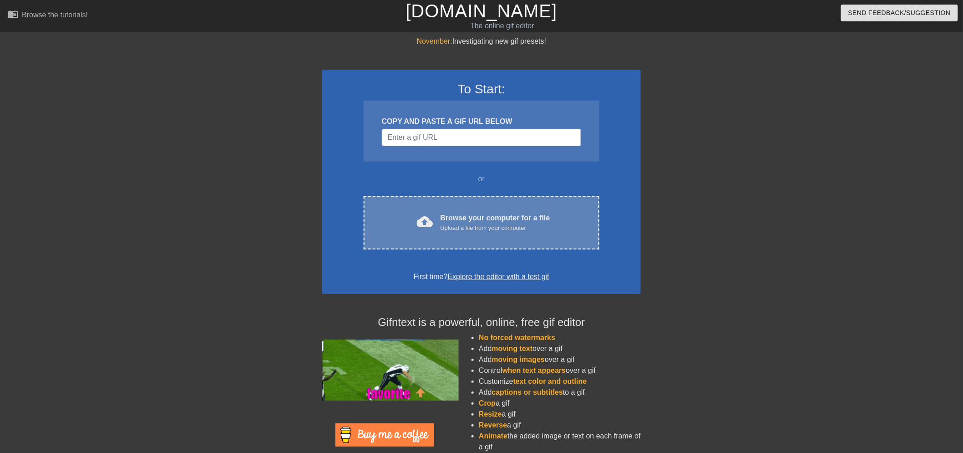
click at [506, 227] on div "Upload a file from your computer" at bounding box center [495, 227] width 110 height 9
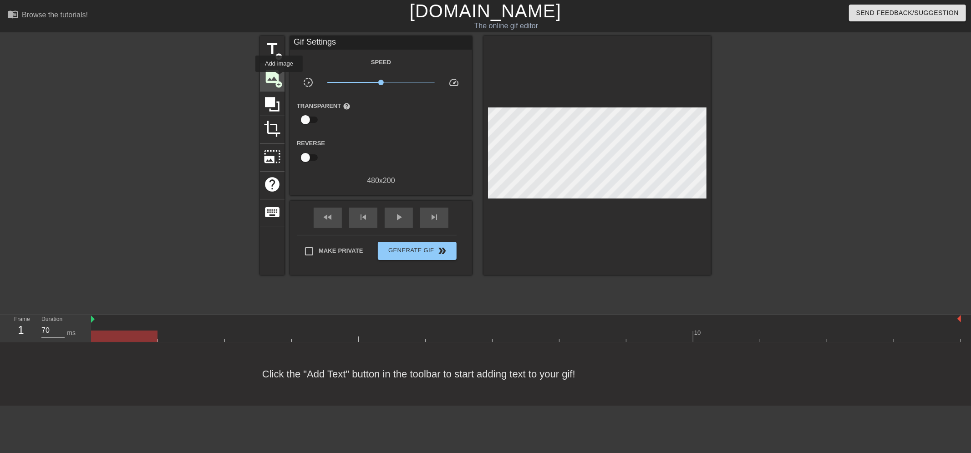
click at [279, 78] on span "image" at bounding box center [271, 76] width 17 height 17
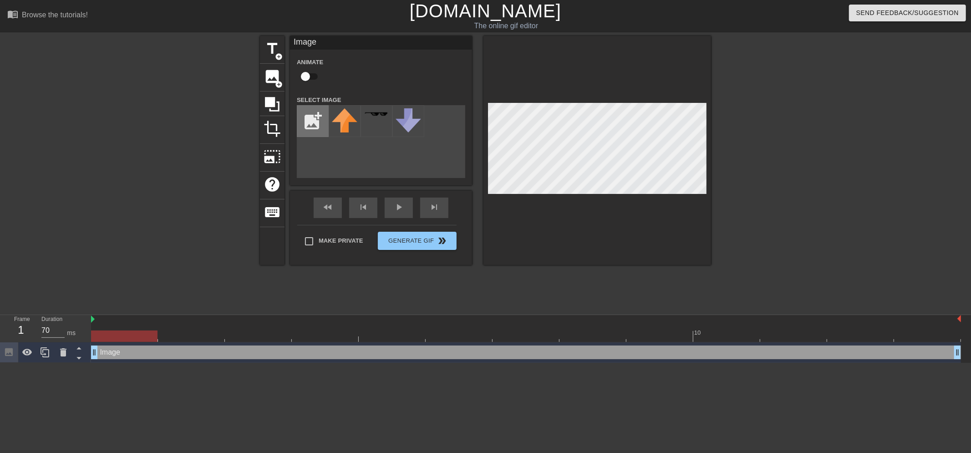
click at [307, 123] on input "file" at bounding box center [312, 121] width 31 height 31
type input "C:\fakepath\mHvYBj0I.gif"
click at [341, 116] on img at bounding box center [344, 114] width 25 height 10
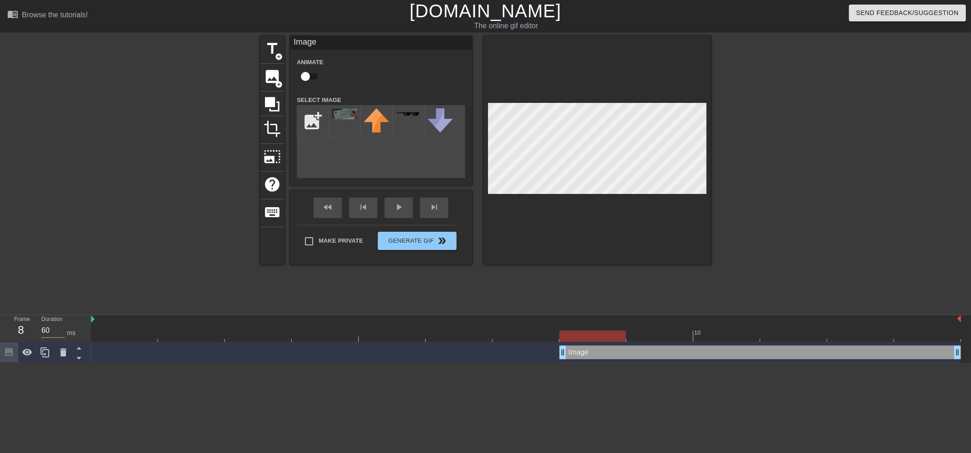
type input "70"
drag, startPoint x: 92, startPoint y: 353, endPoint x: 501, endPoint y: 357, distance: 409.1
drag, startPoint x: 633, startPoint y: 356, endPoint x: 789, endPoint y: 353, distance: 156.1
click at [789, 354] on div "Image drag_handle drag_handle" at bounding box center [726, 352] width 468 height 14
click at [210, 188] on div at bounding box center [180, 172] width 137 height 273
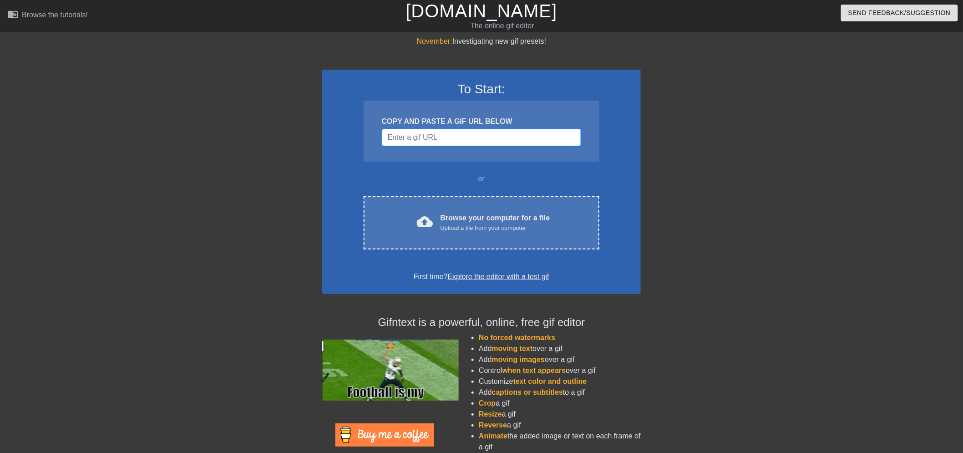
click at [450, 140] on input "Username" at bounding box center [481, 137] width 199 height 17
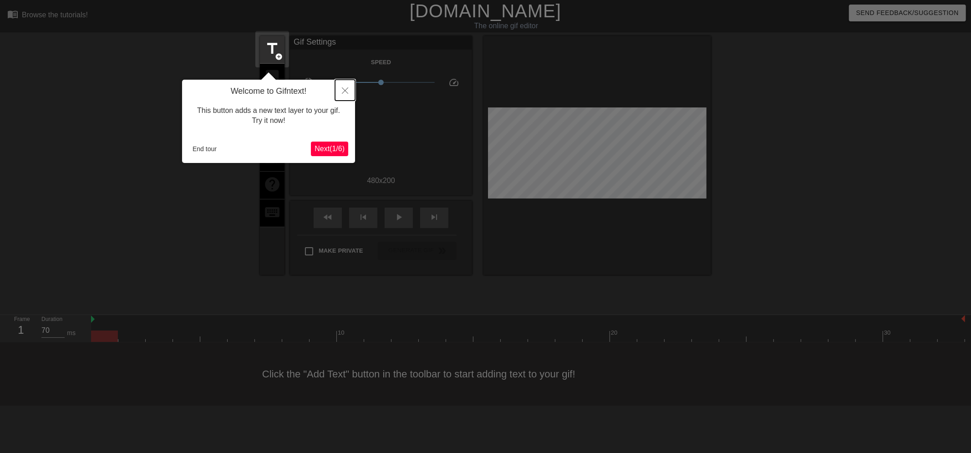
click at [342, 92] on icon "Close" at bounding box center [345, 90] width 6 height 6
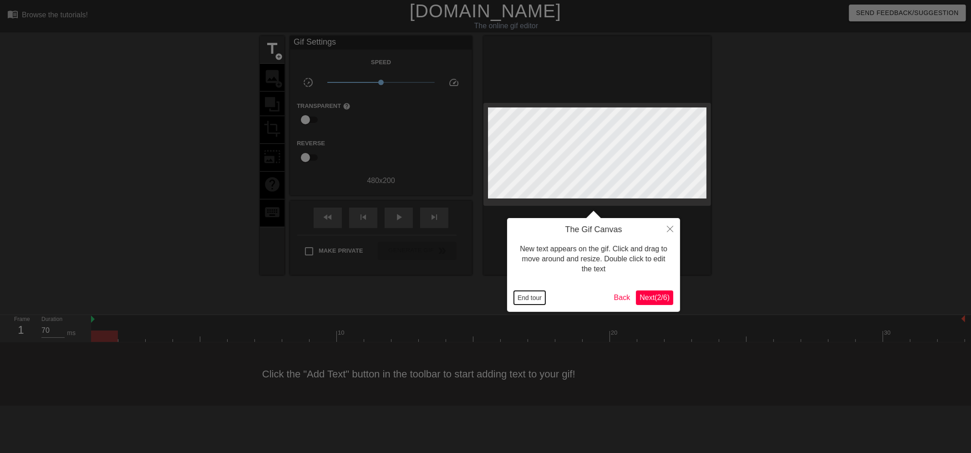
click at [538, 299] on button "End tour" at bounding box center [529, 298] width 31 height 14
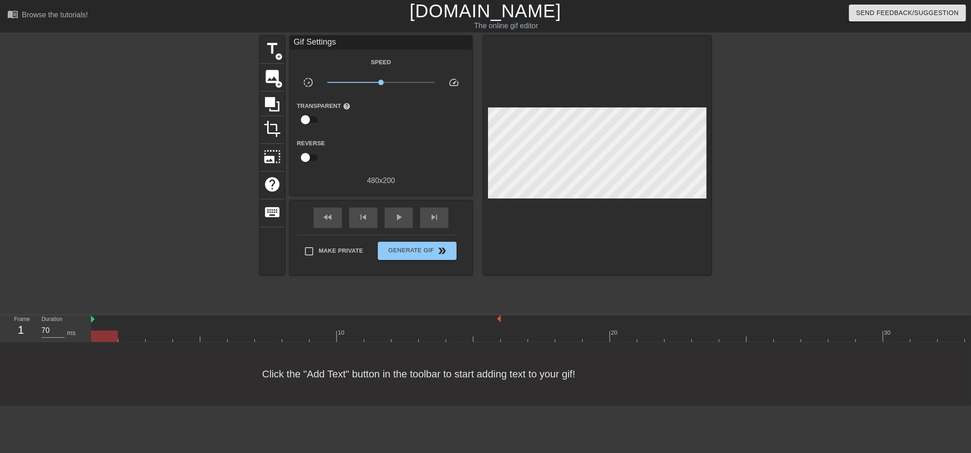
drag, startPoint x: 962, startPoint y: 318, endPoint x: 503, endPoint y: 319, distance: 459.1
click at [503, 319] on div at bounding box center [528, 319] width 874 height 9
click at [392, 219] on div "play_arrow" at bounding box center [399, 217] width 28 height 20
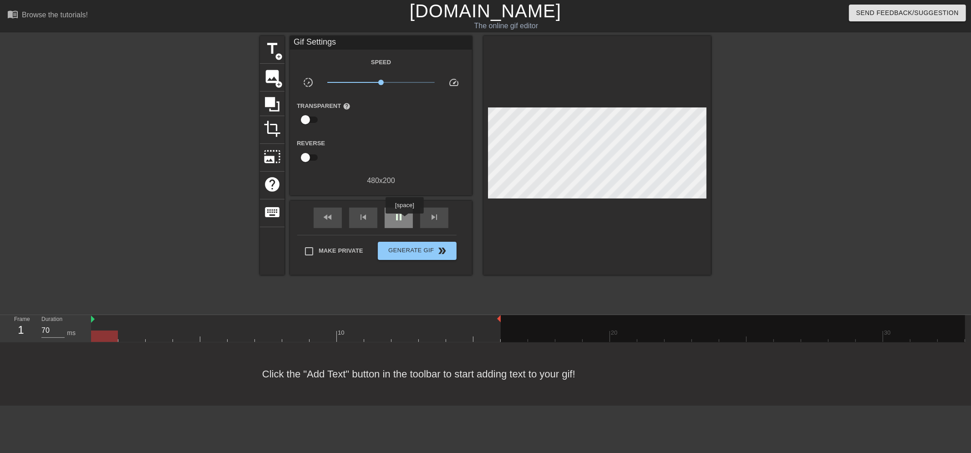
click at [404, 220] on div "pause" at bounding box center [399, 217] width 28 height 20
drag, startPoint x: 489, startPoint y: 334, endPoint x: 440, endPoint y: 337, distance: 48.8
click at [440, 337] on div at bounding box center [432, 335] width 27 height 11
type input "70"
drag, startPoint x: 434, startPoint y: 331, endPoint x: 442, endPoint y: 334, distance: 8.6
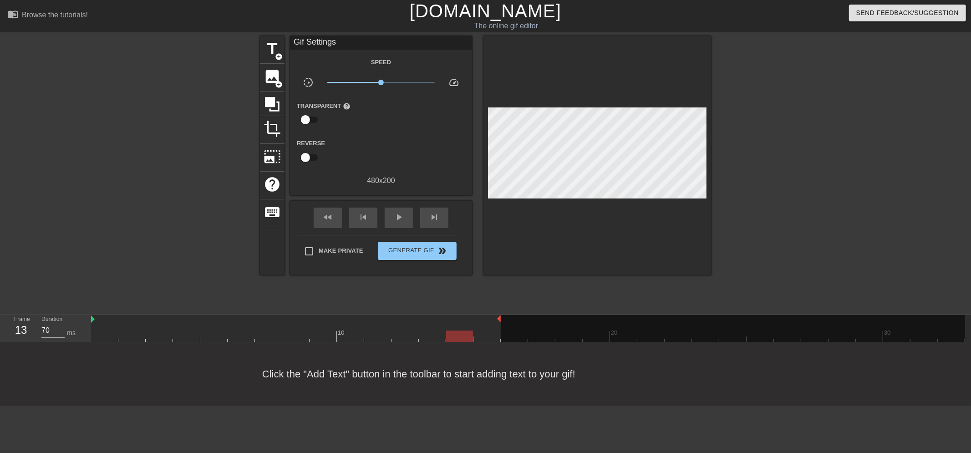
click at [442, 334] on div at bounding box center [528, 335] width 874 height 11
drag, startPoint x: 498, startPoint y: 317, endPoint x: 452, endPoint y: 319, distance: 46.5
click at [452, 319] on div "10 20 30" at bounding box center [528, 328] width 874 height 27
click at [275, 88] on div "image add_circle" at bounding box center [272, 78] width 25 height 28
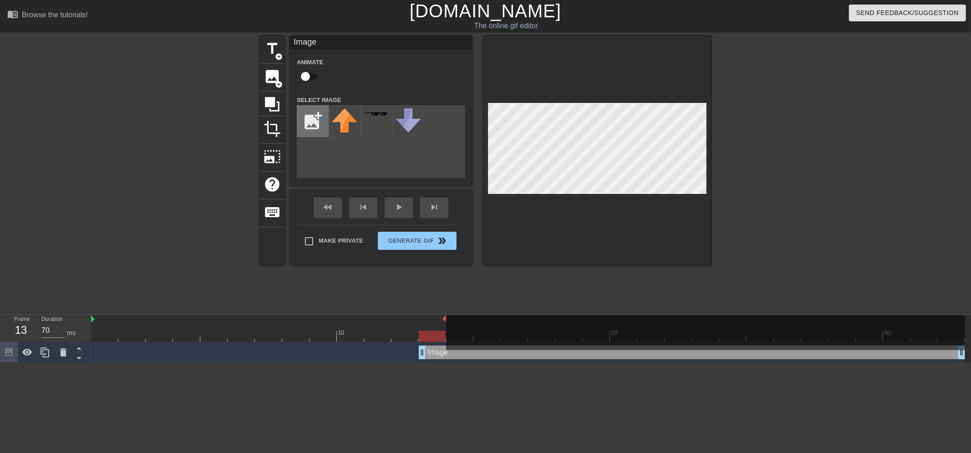
click at [316, 111] on input "file" at bounding box center [312, 121] width 31 height 31
type input "C:\fakepath\mHvYBj0I.gif"
click at [346, 119] on img at bounding box center [344, 114] width 25 height 10
click at [702, 198] on div at bounding box center [597, 150] width 228 height 229
click at [848, 248] on div at bounding box center [790, 172] width 137 height 273
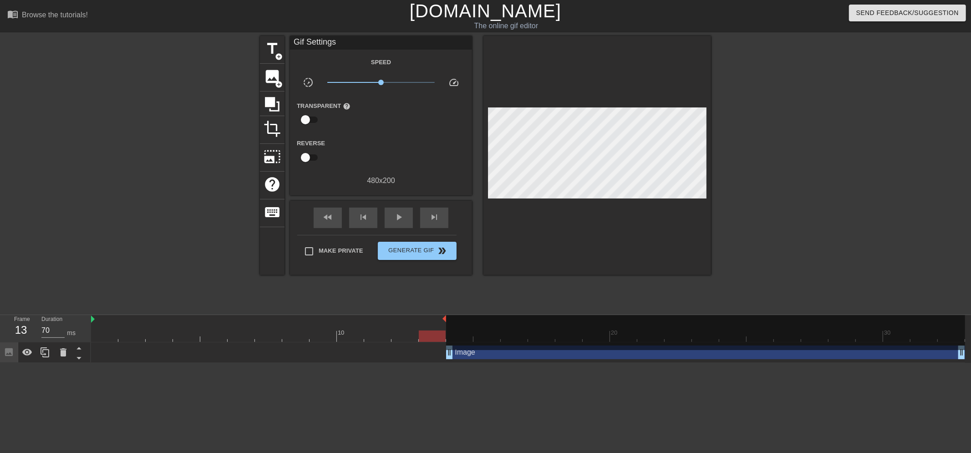
drag, startPoint x: 420, startPoint y: 353, endPoint x: 443, endPoint y: 355, distance: 22.8
click at [443, 355] on div "Image drag_handle drag_handle" at bounding box center [528, 352] width 874 height 14
click at [394, 220] on span "play_arrow" at bounding box center [398, 217] width 11 height 11
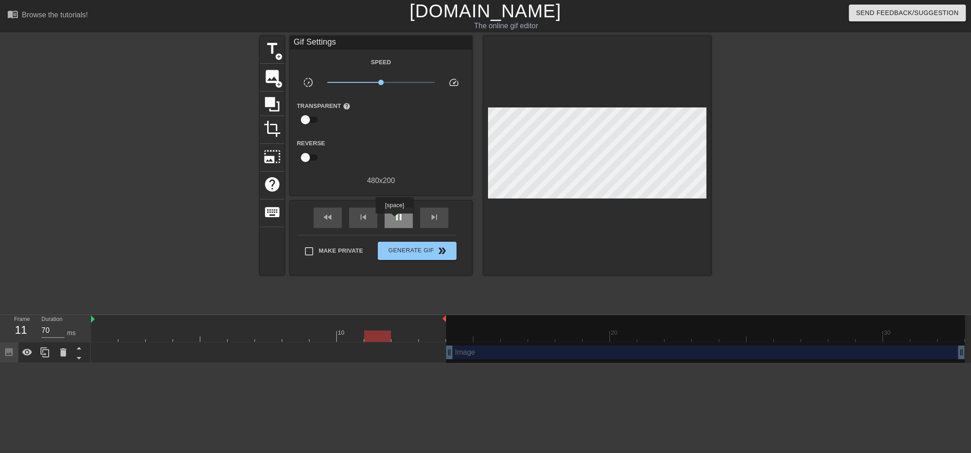
click at [394, 220] on span "pause" at bounding box center [398, 217] width 11 height 11
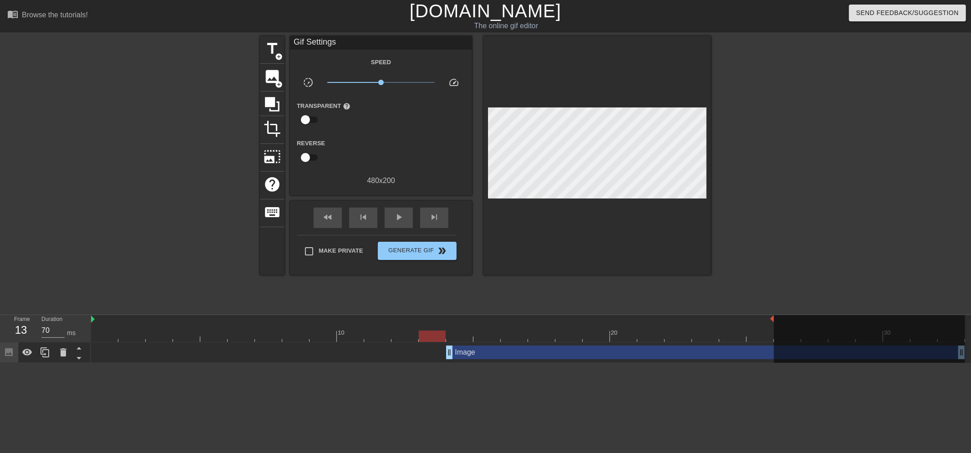
drag, startPoint x: 445, startPoint y: 319, endPoint x: 774, endPoint y: 322, distance: 329.5
click at [774, 322] on div "10 20 30" at bounding box center [528, 328] width 874 height 27
click at [393, 209] on div "play_arrow" at bounding box center [399, 217] width 28 height 20
click at [393, 209] on div "pause" at bounding box center [399, 217] width 28 height 20
drag, startPoint x: 771, startPoint y: 320, endPoint x: 839, endPoint y: 322, distance: 67.8
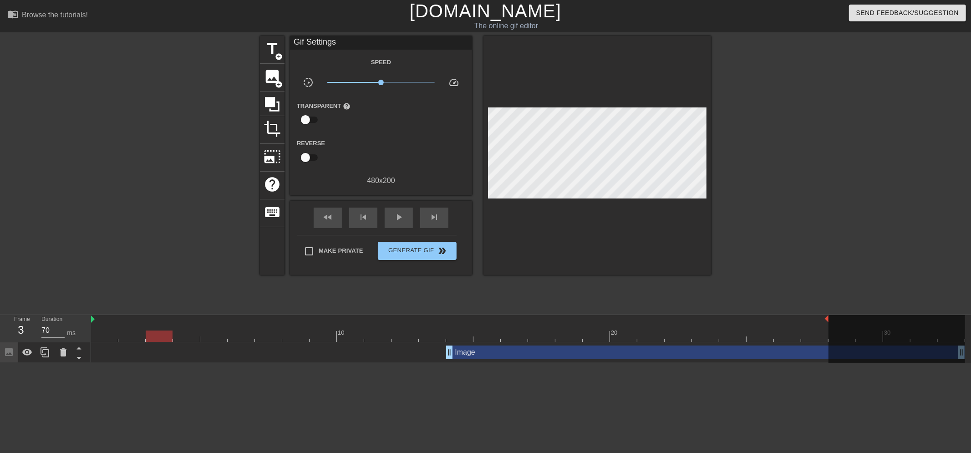
click at [839, 322] on div "10 20 30" at bounding box center [528, 328] width 874 height 27
click at [395, 217] on span "play_arrow" at bounding box center [398, 217] width 11 height 11
click at [395, 217] on span "pause" at bounding box center [398, 217] width 11 height 11
drag, startPoint x: 827, startPoint y: 319, endPoint x: 910, endPoint y: 320, distance: 83.3
click at [910, 320] on div "10 20 30" at bounding box center [528, 328] width 874 height 27
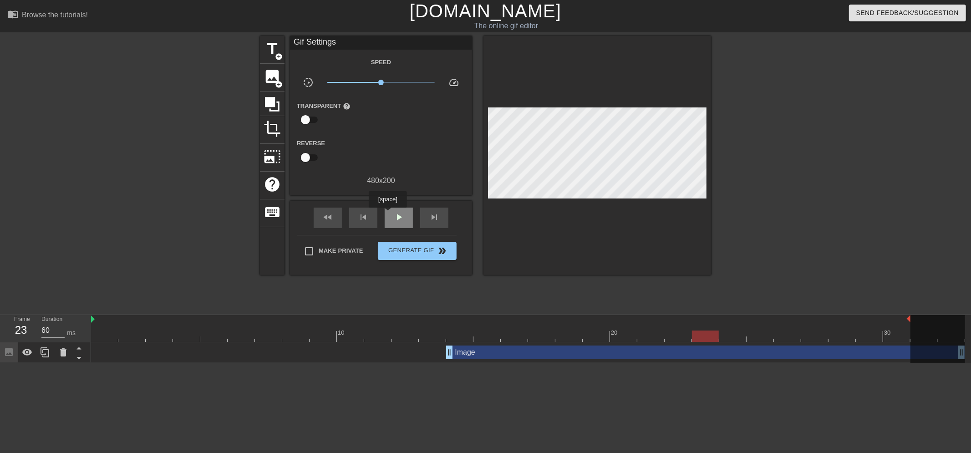
click at [395, 214] on span "play_arrow" at bounding box center [398, 217] width 11 height 11
click at [395, 214] on span "pause" at bounding box center [398, 217] width 11 height 11
click at [396, 219] on span "play_arrow" at bounding box center [398, 217] width 11 height 11
click at [396, 219] on span "pause" at bounding box center [398, 217] width 11 height 11
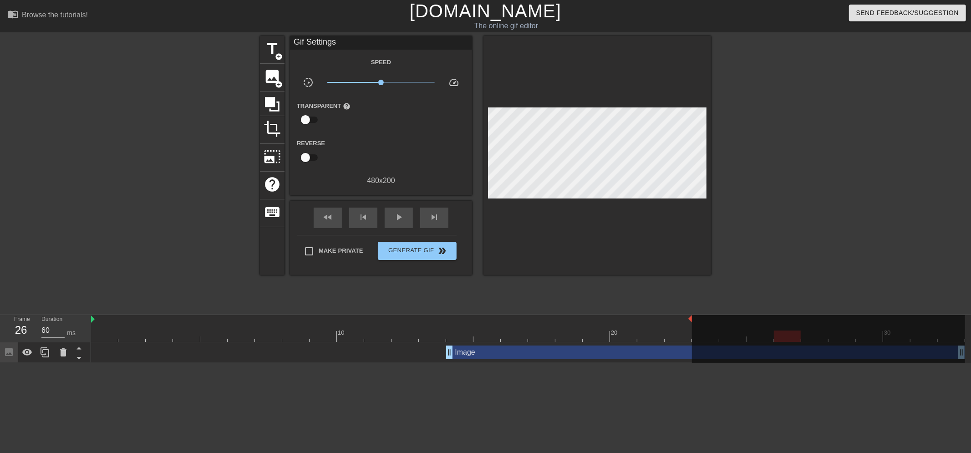
drag, startPoint x: 909, startPoint y: 320, endPoint x: 670, endPoint y: 324, distance: 238.5
click at [673, 324] on div "10 20 30" at bounding box center [528, 328] width 874 height 27
click at [661, 317] on img at bounding box center [663, 318] width 4 height 7
drag, startPoint x: 662, startPoint y: 318, endPoint x: 607, endPoint y: 321, distance: 55.2
click at [395, 219] on span "play_arrow" at bounding box center [398, 217] width 11 height 11
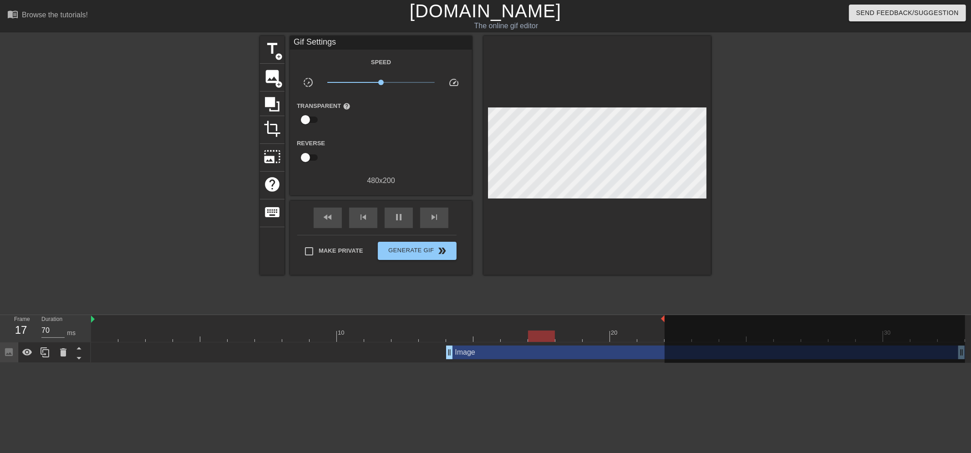
drag, startPoint x: 608, startPoint y: 319, endPoint x: 658, endPoint y: 324, distance: 49.8
click at [657, 324] on div "10 20 30" at bounding box center [528, 328] width 874 height 27
click at [395, 220] on span "pause" at bounding box center [398, 217] width 11 height 11
click at [406, 219] on div "play_arrow" at bounding box center [399, 217] width 28 height 20
click at [406, 219] on div "pause" at bounding box center [399, 217] width 28 height 20
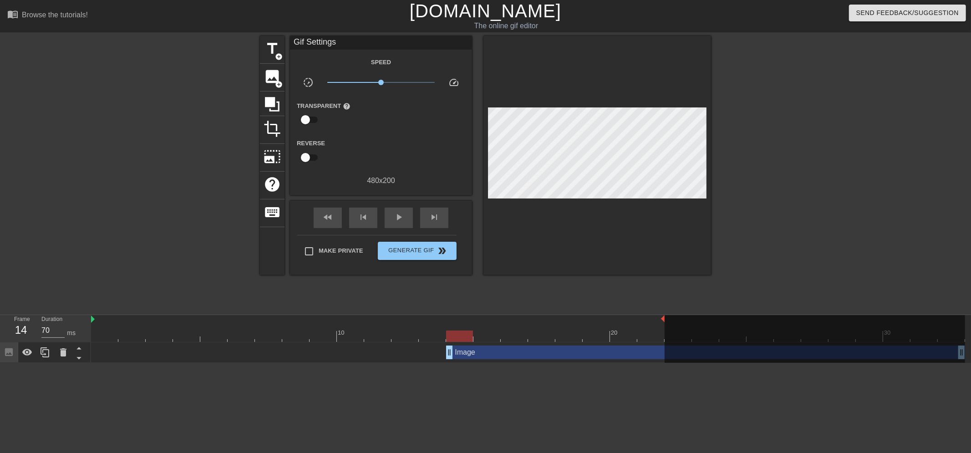
click at [420, 330] on div at bounding box center [528, 335] width 874 height 11
click at [64, 325] on input "70" at bounding box center [52, 330] width 23 height 15
click at [62, 326] on input "71" at bounding box center [52, 330] width 23 height 15
click at [62, 326] on input "72" at bounding box center [52, 330] width 23 height 15
click at [62, 326] on input "73" at bounding box center [52, 330] width 23 height 15
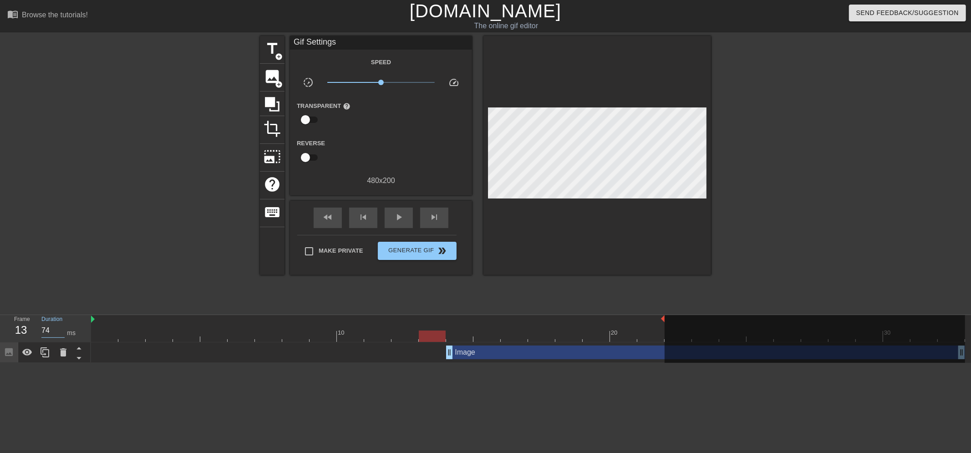
click at [62, 326] on input "74" at bounding box center [52, 330] width 23 height 15
click at [62, 326] on input "75" at bounding box center [52, 330] width 23 height 15
click at [62, 326] on input "76" at bounding box center [52, 330] width 23 height 15
click at [62, 326] on input "77" at bounding box center [52, 330] width 23 height 15
click at [62, 326] on input "78" at bounding box center [52, 330] width 23 height 15
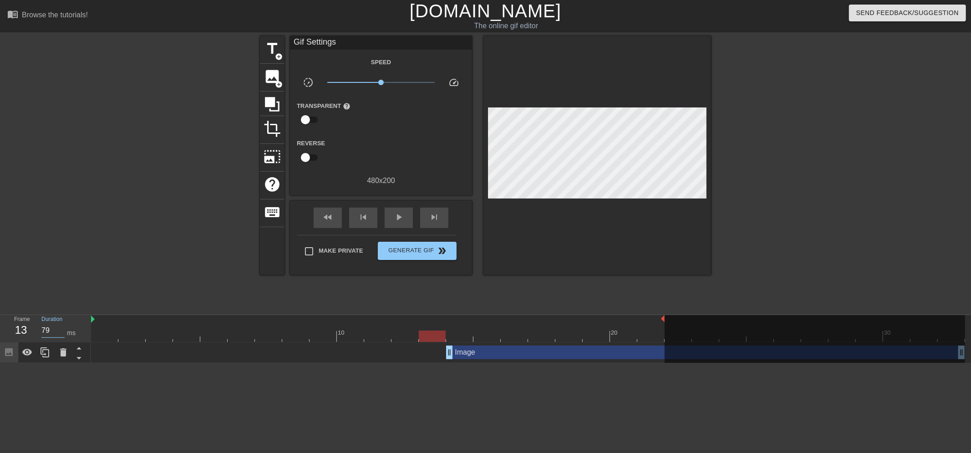
click at [62, 326] on input "79" at bounding box center [52, 330] width 23 height 15
click at [62, 326] on input "80" at bounding box center [52, 330] width 23 height 15
drag, startPoint x: 422, startPoint y: 335, endPoint x: 406, endPoint y: 337, distance: 16.4
click at [406, 337] on div at bounding box center [404, 335] width 27 height 11
click at [81, 348] on icon at bounding box center [78, 347] width 11 height 11
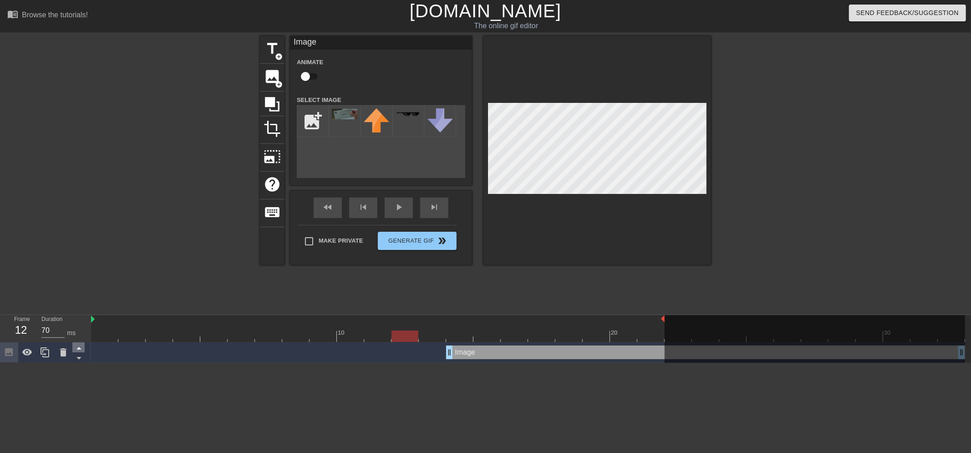
click at [81, 348] on icon at bounding box center [78, 347] width 11 height 11
click at [68, 328] on div "ms" at bounding box center [71, 333] width 9 height 10
click at [411, 337] on div at bounding box center [404, 335] width 27 height 11
click at [63, 329] on input "71" at bounding box center [52, 330] width 23 height 15
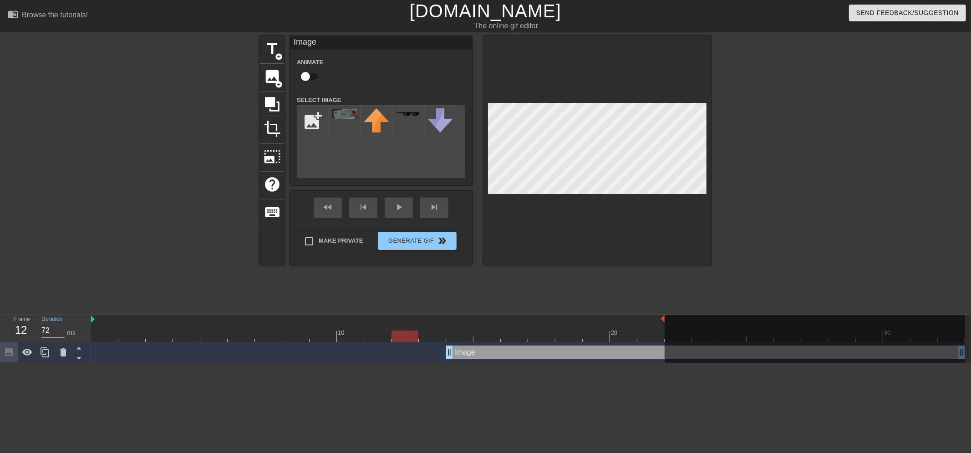
click at [63, 329] on input "72" at bounding box center [52, 330] width 23 height 15
click at [63, 329] on input "73" at bounding box center [52, 330] width 23 height 15
click at [63, 329] on input "74" at bounding box center [52, 330] width 23 height 15
click at [63, 329] on input "75" at bounding box center [52, 330] width 23 height 15
click at [63, 329] on input "76" at bounding box center [52, 330] width 23 height 15
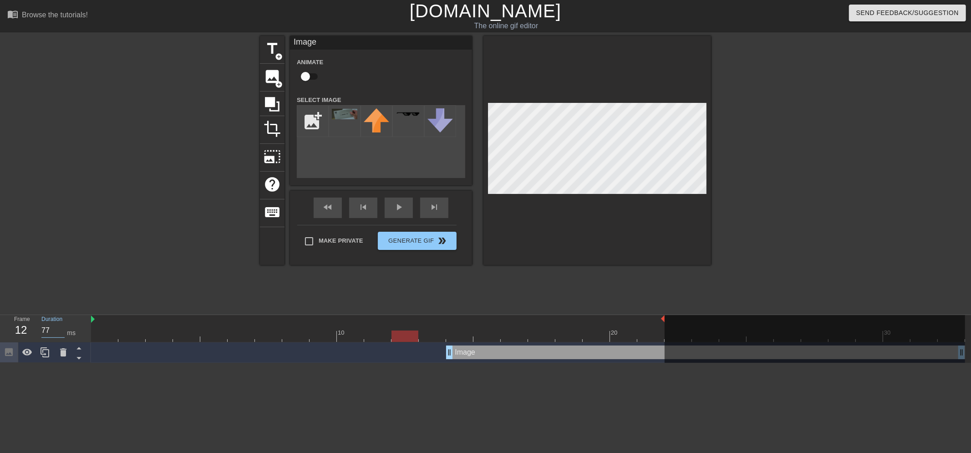
click at [63, 329] on input "77" at bounding box center [52, 330] width 23 height 15
click at [63, 329] on input "78" at bounding box center [52, 330] width 23 height 15
click at [63, 329] on input "79" at bounding box center [52, 330] width 23 height 15
click at [63, 329] on input "80" at bounding box center [52, 330] width 23 height 15
drag, startPoint x: 55, startPoint y: 329, endPoint x: 25, endPoint y: 326, distance: 29.3
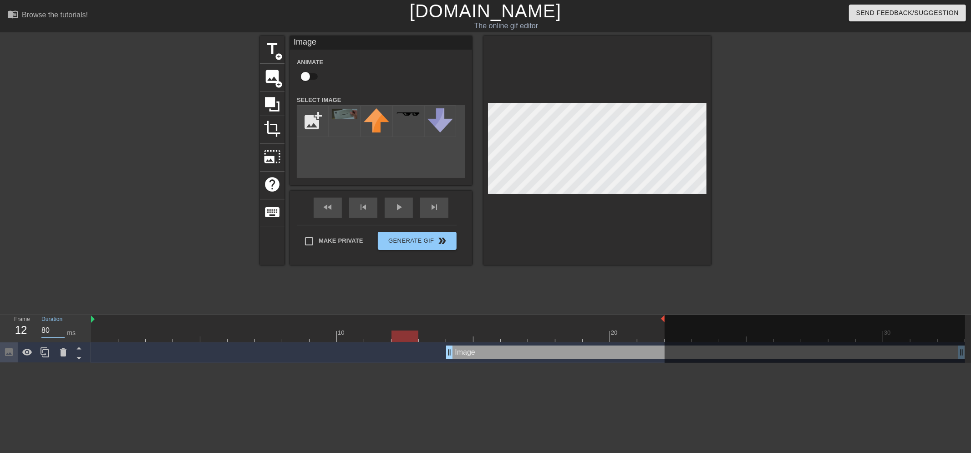
click at [25, 326] on div "Frame 12 Duration 80 ms" at bounding box center [48, 328] width 82 height 26
click at [433, 339] on div at bounding box center [528, 335] width 874 height 11
drag, startPoint x: 52, startPoint y: 333, endPoint x: 31, endPoint y: 333, distance: 21.4
click at [31, 333] on div "Frame 13 Duration 80 ms" at bounding box center [48, 328] width 82 height 26
click at [400, 337] on div at bounding box center [528, 335] width 874 height 11
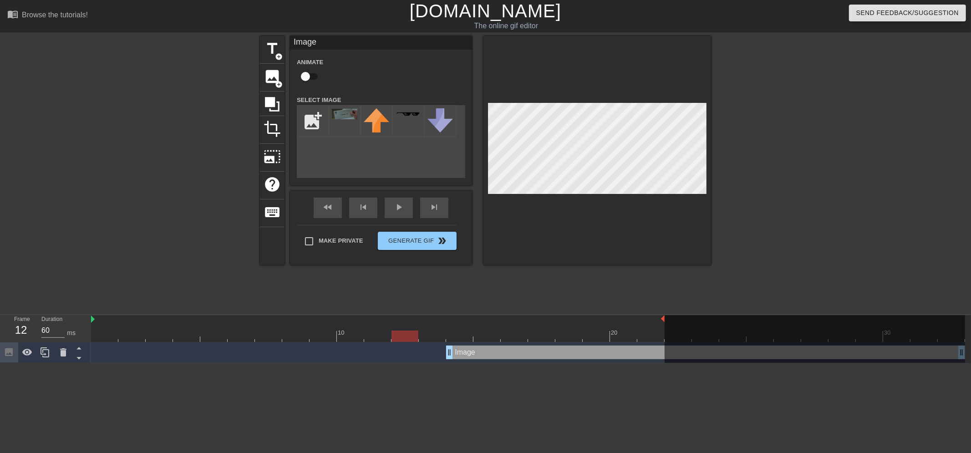
click at [379, 337] on div at bounding box center [528, 335] width 874 height 11
drag, startPoint x: 53, startPoint y: 329, endPoint x: 25, endPoint y: 331, distance: 27.8
click at [25, 331] on div "Frame 11 Duration 60 ms" at bounding box center [48, 328] width 82 height 26
click at [348, 335] on div at bounding box center [528, 335] width 874 height 11
drag, startPoint x: 55, startPoint y: 331, endPoint x: 33, endPoint y: 332, distance: 21.9
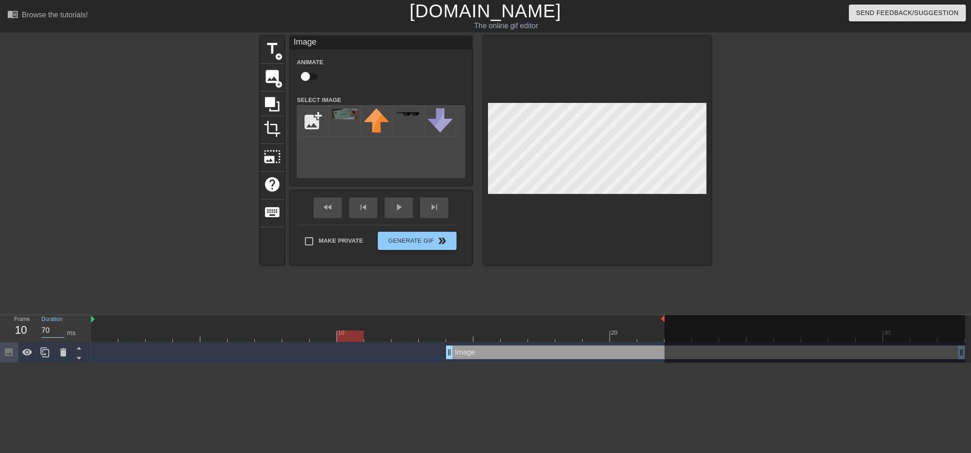
click at [33, 332] on div "Frame 10 Duration 70 ms" at bounding box center [48, 328] width 82 height 26
click at [321, 334] on div at bounding box center [528, 335] width 874 height 11
click at [291, 338] on div at bounding box center [528, 335] width 874 height 11
drag, startPoint x: 55, startPoint y: 334, endPoint x: 30, endPoint y: 333, distance: 24.6
click at [30, 333] on div "Frame 8 Duration 60 ms" at bounding box center [48, 328] width 82 height 26
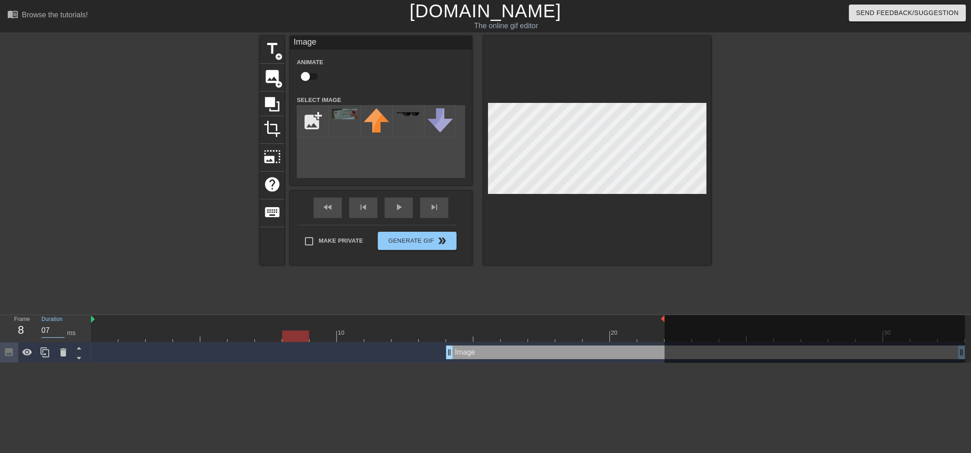
drag, startPoint x: 52, startPoint y: 334, endPoint x: 8, endPoint y: 330, distance: 44.3
click at [8, 330] on div "Frame 8 Duration 07 ms" at bounding box center [48, 328] width 82 height 26
click at [267, 333] on div at bounding box center [528, 335] width 874 height 11
click at [238, 332] on div at bounding box center [528, 335] width 874 height 11
click at [208, 334] on div at bounding box center [528, 335] width 874 height 11
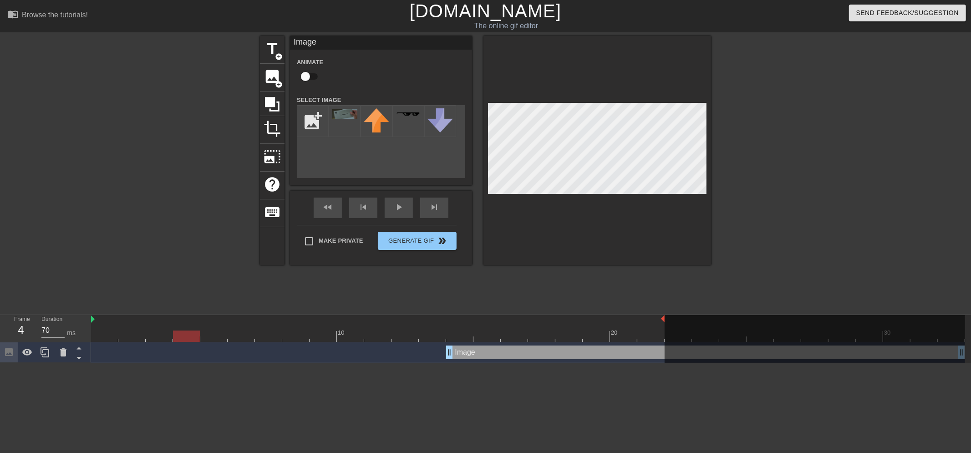
click at [177, 334] on div at bounding box center [528, 335] width 874 height 11
click at [230, 335] on div at bounding box center [528, 335] width 874 height 11
click at [215, 334] on div at bounding box center [528, 335] width 874 height 11
drag, startPoint x: 56, startPoint y: 330, endPoint x: 42, endPoint y: 330, distance: 14.1
click at [42, 330] on input "60" at bounding box center [52, 330] width 23 height 15
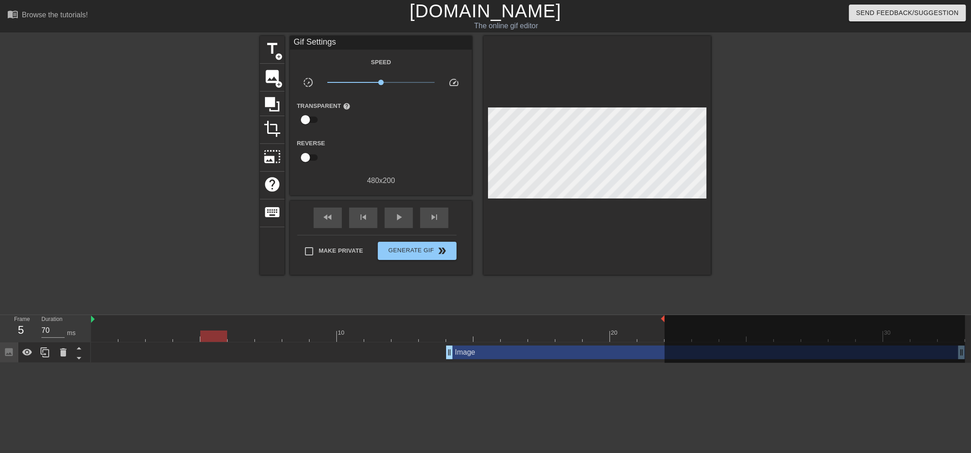
click at [158, 291] on div at bounding box center [180, 172] width 137 height 273
click at [393, 226] on div "play_arrow" at bounding box center [399, 217] width 28 height 20
click at [394, 223] on div "pause" at bounding box center [399, 217] width 28 height 20
click at [394, 223] on div "play_arrow" at bounding box center [399, 217] width 28 height 20
click at [394, 223] on div "pause" at bounding box center [399, 217] width 28 height 20
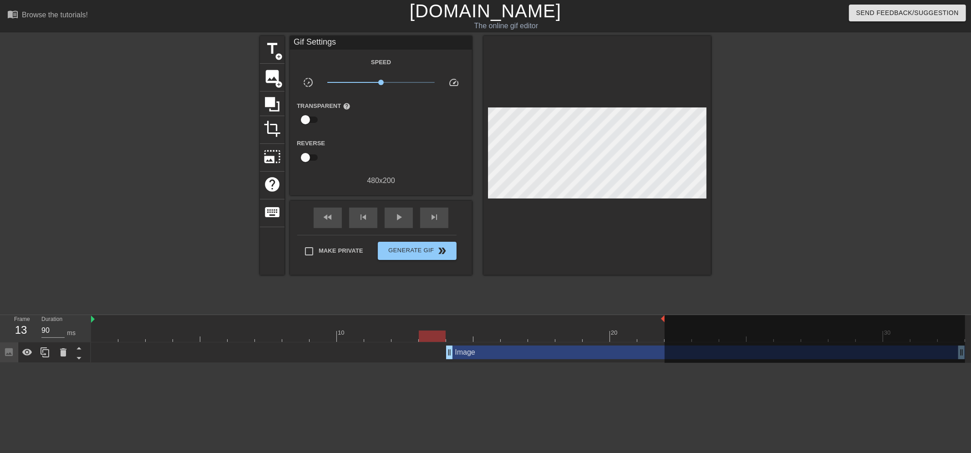
click at [442, 330] on div at bounding box center [528, 335] width 874 height 11
drag, startPoint x: 55, startPoint y: 329, endPoint x: 31, endPoint y: 329, distance: 23.7
click at [31, 329] on div "Frame 13 Duration 90 ms" at bounding box center [48, 328] width 82 height 26
click at [412, 334] on div at bounding box center [528, 335] width 874 height 11
drag, startPoint x: 51, startPoint y: 330, endPoint x: 25, endPoint y: 330, distance: 26.4
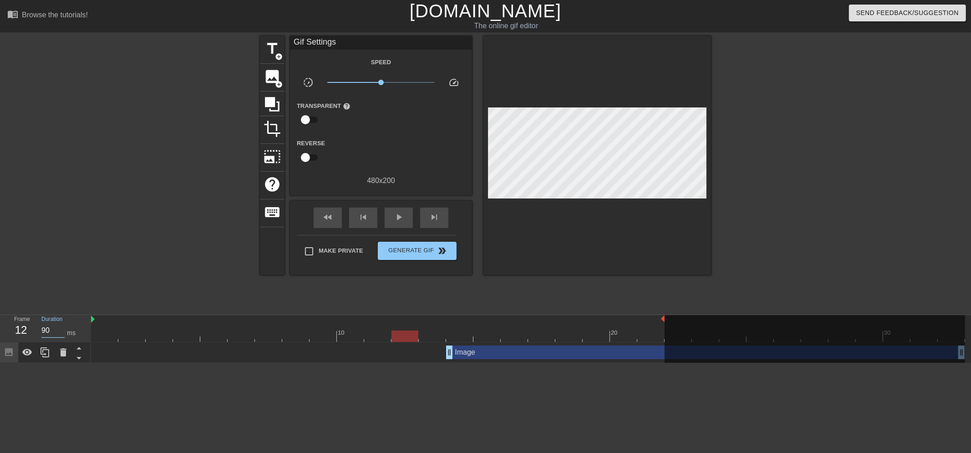
click at [25, 330] on div "Frame 12 Duration 90 ms" at bounding box center [48, 328] width 82 height 26
click at [383, 335] on div at bounding box center [528, 335] width 874 height 11
click at [56, 328] on input "81" at bounding box center [52, 330] width 23 height 15
drag, startPoint x: 52, startPoint y: 329, endPoint x: 15, endPoint y: 333, distance: 37.6
click at [15, 333] on div "Frame 11 Duration 811 ms" at bounding box center [48, 328] width 82 height 26
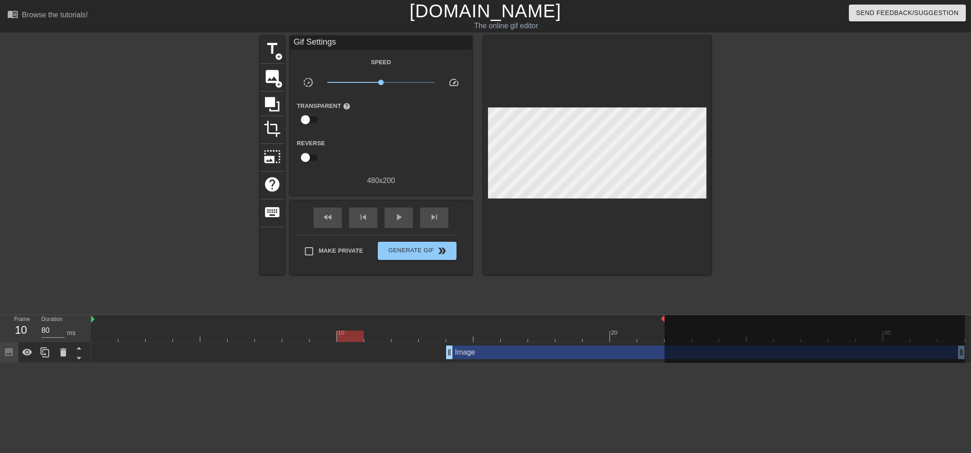
click at [354, 334] on div at bounding box center [528, 335] width 874 height 11
drag, startPoint x: 53, startPoint y: 331, endPoint x: 25, endPoint y: 331, distance: 27.3
click at [25, 331] on div "Frame 10 Duration 80 ms" at bounding box center [48, 328] width 82 height 26
click at [321, 334] on div at bounding box center [528, 335] width 874 height 11
drag, startPoint x: 53, startPoint y: 330, endPoint x: 21, endPoint y: 330, distance: 32.3
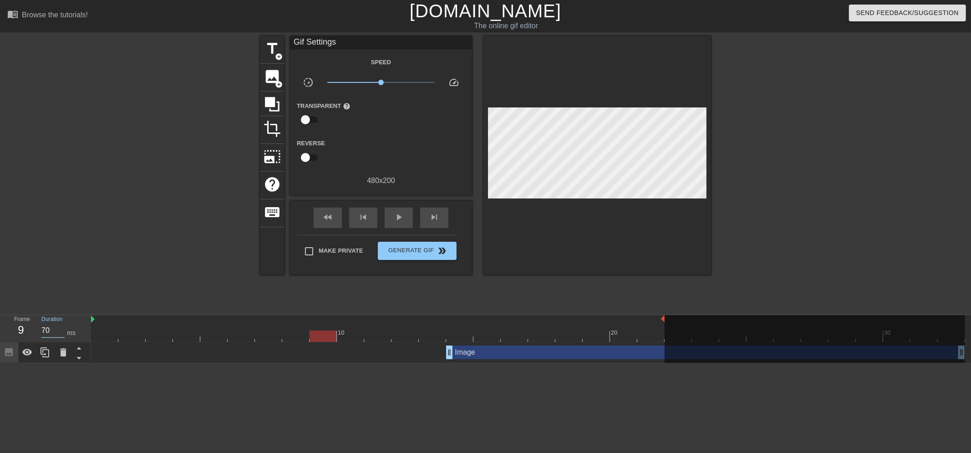
click at [21, 330] on div "Frame 9 Duration 70 ms" at bounding box center [48, 328] width 82 height 26
click at [295, 340] on div at bounding box center [528, 335] width 874 height 11
click at [295, 335] on div at bounding box center [295, 335] width 27 height 11
drag, startPoint x: 54, startPoint y: 332, endPoint x: 30, endPoint y: 334, distance: 23.3
click at [30, 334] on div "Frame 8 Duration 70 ms" at bounding box center [48, 328] width 82 height 26
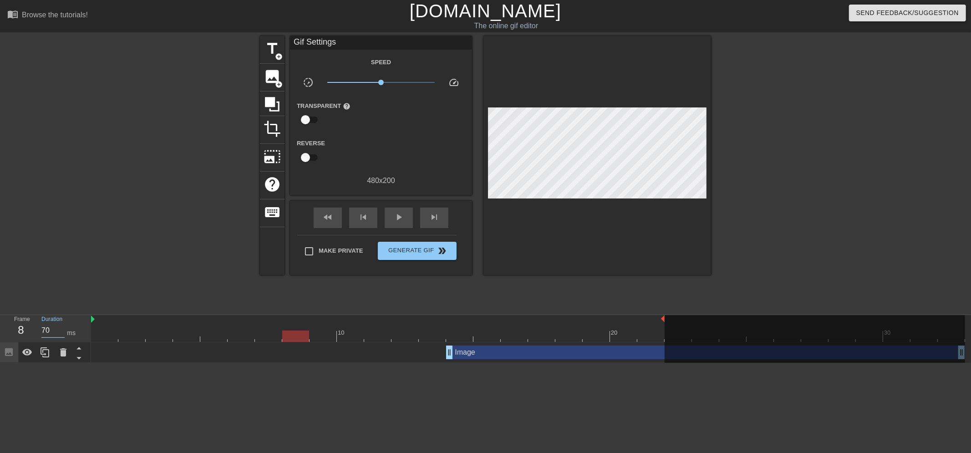
click at [267, 335] on div at bounding box center [528, 335] width 874 height 11
drag, startPoint x: 50, startPoint y: 330, endPoint x: 21, endPoint y: 331, distance: 29.1
click at [21, 331] on div "Frame 7 Duration 70 ms" at bounding box center [48, 328] width 82 height 26
click at [231, 334] on div at bounding box center [528, 335] width 874 height 11
click at [395, 216] on span "play_arrow" at bounding box center [398, 217] width 11 height 11
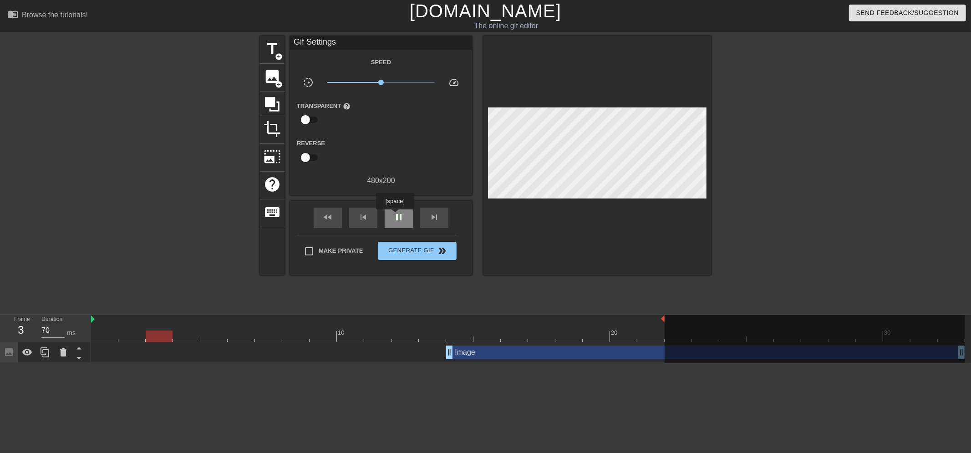
click at [395, 216] on span "pause" at bounding box center [398, 217] width 11 height 11
click at [434, 341] on div at bounding box center [528, 335] width 874 height 11
click at [48, 329] on input "110" at bounding box center [52, 330] width 23 height 15
click at [404, 340] on div at bounding box center [528, 335] width 874 height 11
drag, startPoint x: 55, startPoint y: 332, endPoint x: 43, endPoint y: 333, distance: 11.8
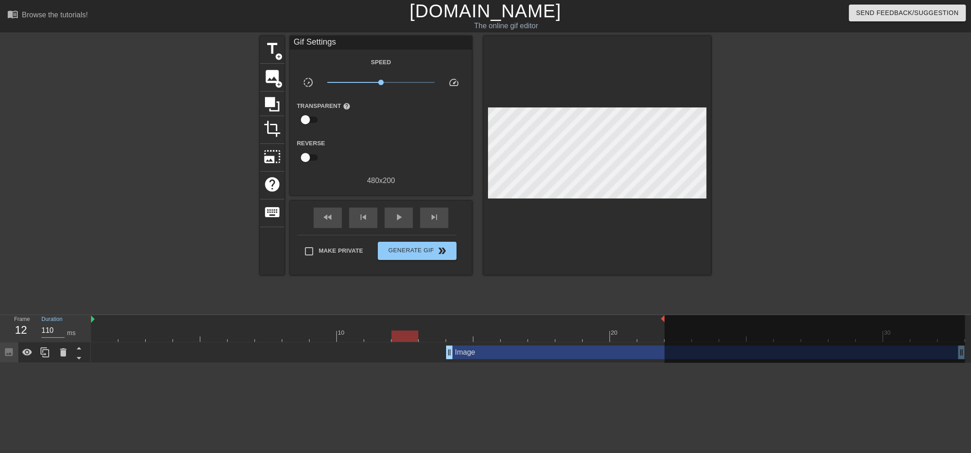
click at [43, 333] on input "110" at bounding box center [52, 330] width 23 height 15
click at [372, 329] on div at bounding box center [377, 329] width 27 height 11
click at [46, 331] on input "100" at bounding box center [52, 330] width 23 height 15
click at [349, 333] on div at bounding box center [528, 335] width 874 height 11
click at [51, 325] on input "100" at bounding box center [52, 330] width 23 height 15
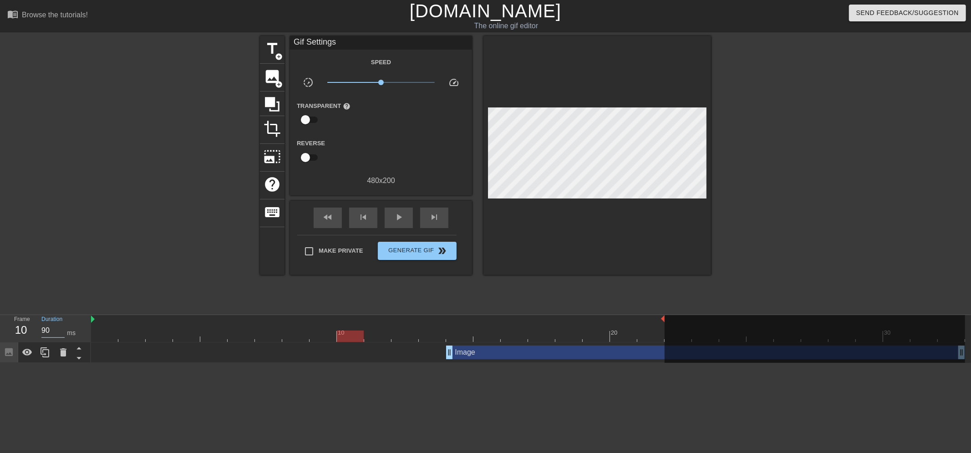
click at [324, 337] on div at bounding box center [528, 335] width 874 height 11
drag, startPoint x: 48, startPoint y: 329, endPoint x: 34, endPoint y: 330, distance: 13.7
click at [35, 330] on div "Duration 90 ms" at bounding box center [62, 328] width 55 height 26
click at [293, 335] on div at bounding box center [528, 335] width 874 height 11
drag, startPoint x: 46, startPoint y: 331, endPoint x: 14, endPoint y: 331, distance: 32.8
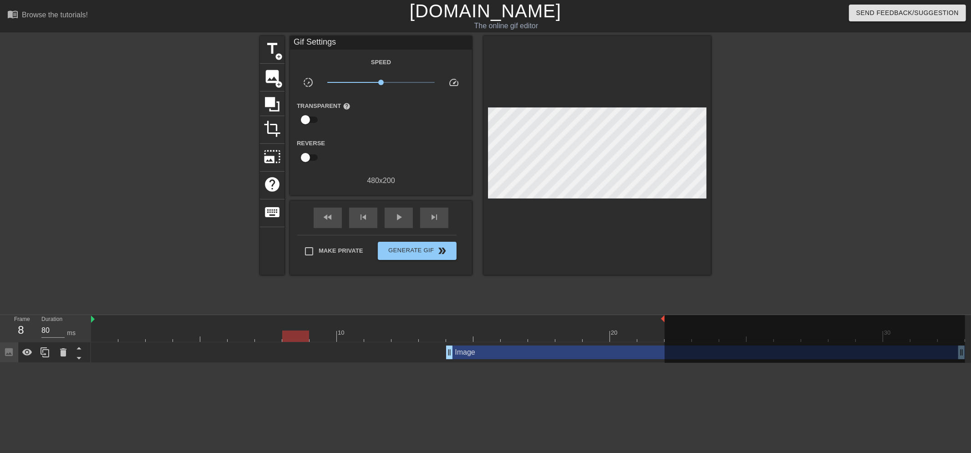
click at [14, 331] on div "Frame 8 Duration 80 ms" at bounding box center [48, 328] width 82 height 26
click at [262, 335] on div at bounding box center [528, 335] width 874 height 11
click at [235, 335] on div at bounding box center [528, 335] width 874 height 11
click at [51, 331] on input "70" at bounding box center [52, 330] width 23 height 15
drag, startPoint x: 210, startPoint y: 336, endPoint x: 182, endPoint y: 335, distance: 27.8
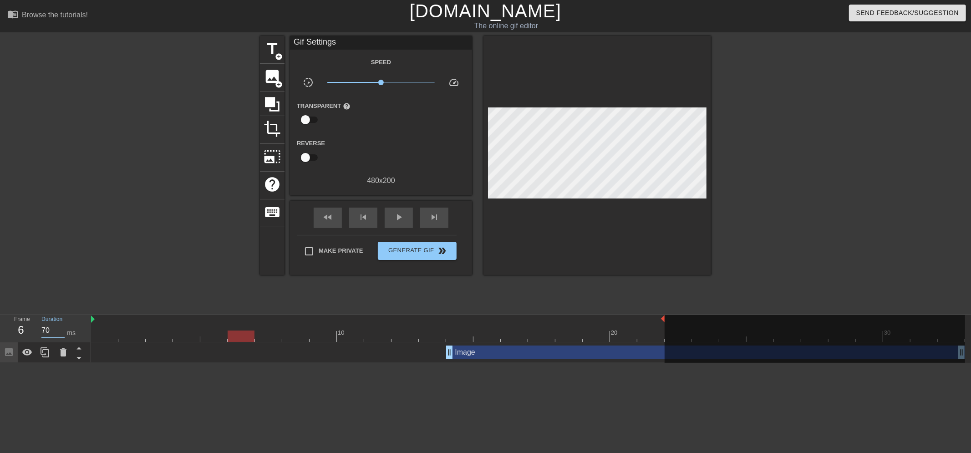
click at [207, 335] on div at bounding box center [528, 335] width 874 height 11
click at [176, 335] on div at bounding box center [528, 335] width 874 height 11
click at [394, 217] on span "play_arrow" at bounding box center [398, 217] width 11 height 11
click at [429, 329] on div at bounding box center [432, 329] width 27 height 11
click at [46, 328] on input "120" at bounding box center [52, 330] width 23 height 15
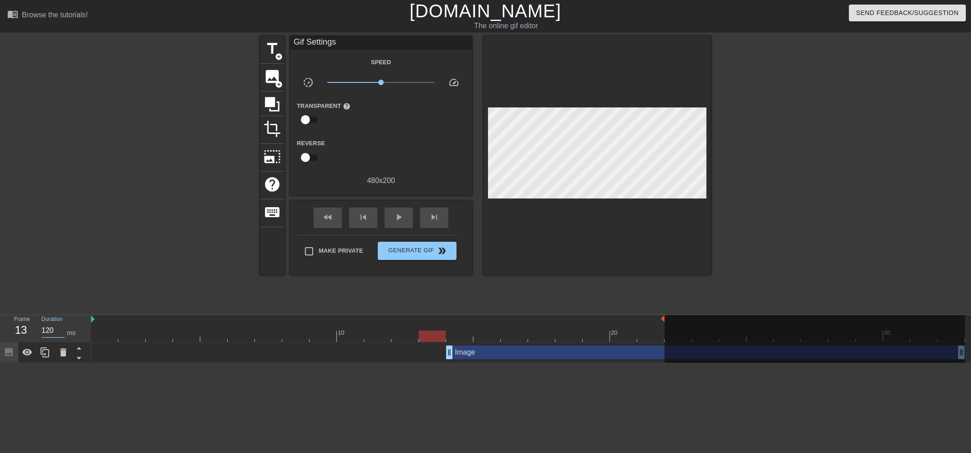
click at [395, 333] on div at bounding box center [528, 335] width 874 height 11
click at [48, 329] on input "120" at bounding box center [52, 330] width 23 height 15
click at [46, 329] on input "120" at bounding box center [52, 330] width 23 height 15
click at [362, 333] on div at bounding box center [528, 335] width 874 height 11
click at [367, 339] on div at bounding box center [528, 335] width 874 height 11
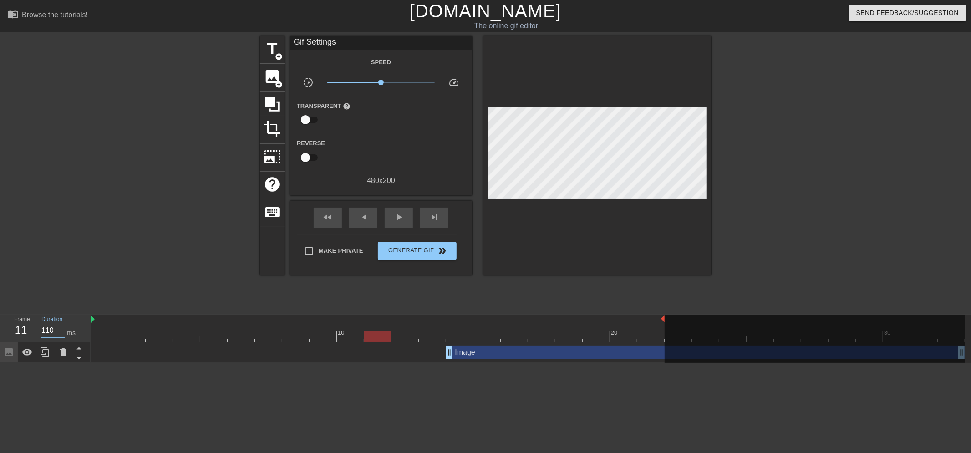
drag, startPoint x: 52, startPoint y: 330, endPoint x: 45, endPoint y: 330, distance: 7.7
click at [45, 330] on input "110" at bounding box center [52, 330] width 23 height 15
click at [401, 329] on div at bounding box center [404, 329] width 27 height 11
click at [377, 332] on div at bounding box center [528, 335] width 874 height 11
click at [416, 333] on div at bounding box center [528, 335] width 874 height 11
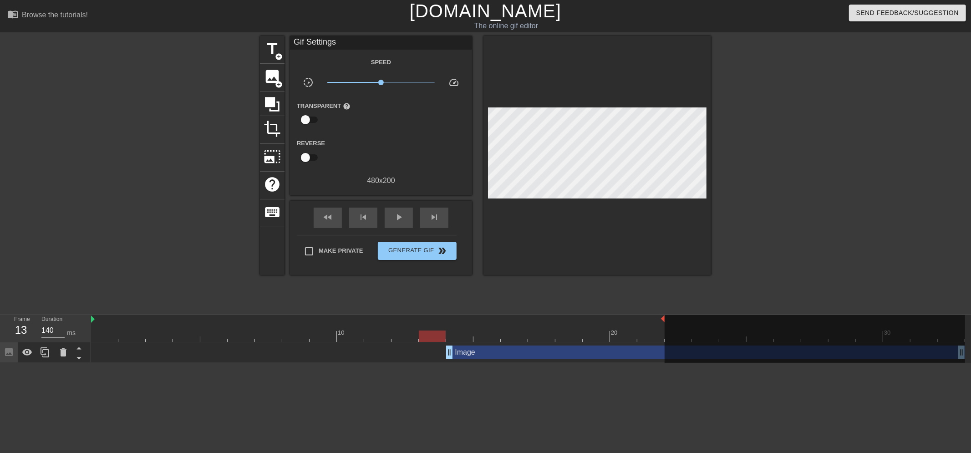
click at [432, 333] on div at bounding box center [528, 335] width 874 height 11
click at [392, 337] on div at bounding box center [528, 335] width 874 height 11
click at [370, 331] on div at bounding box center [528, 335] width 874 height 11
click at [345, 333] on div at bounding box center [528, 335] width 874 height 11
click at [395, 216] on span "play_arrow" at bounding box center [398, 217] width 11 height 11
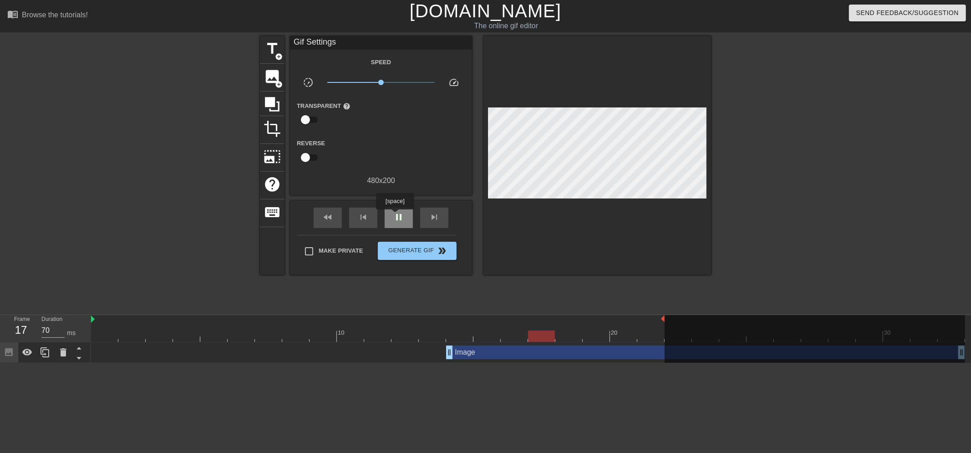
click at [395, 216] on span "pause" at bounding box center [398, 217] width 11 height 11
drag, startPoint x: 392, startPoint y: 225, endPoint x: 404, endPoint y: 220, distance: 12.8
click at [393, 224] on div "play_arrow" at bounding box center [399, 217] width 28 height 20
click at [404, 220] on div "pause" at bounding box center [399, 217] width 28 height 20
click at [435, 337] on div at bounding box center [528, 335] width 874 height 11
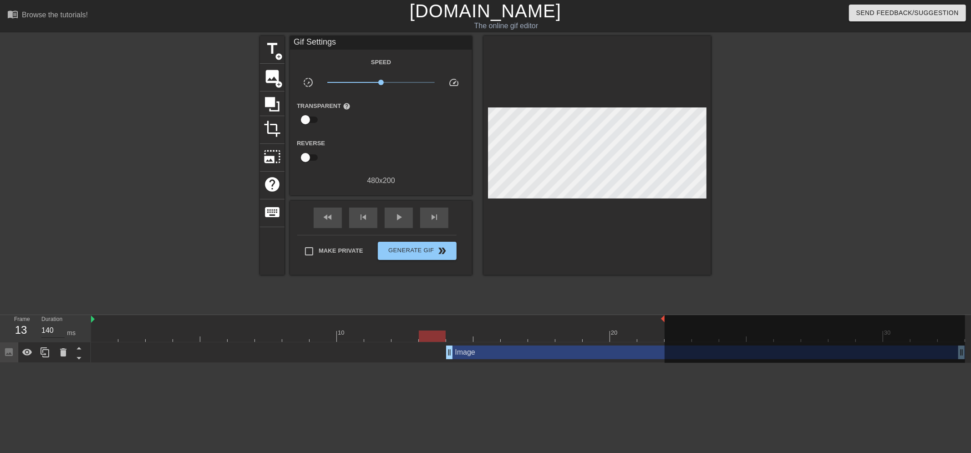
click at [51, 329] on input "140" at bounding box center [52, 330] width 23 height 15
click at [402, 333] on div at bounding box center [528, 335] width 874 height 11
drag, startPoint x: 53, startPoint y: 331, endPoint x: 45, endPoint y: 331, distance: 8.2
click at [45, 331] on input "130" at bounding box center [52, 330] width 23 height 15
click at [385, 329] on div at bounding box center [377, 329] width 27 height 11
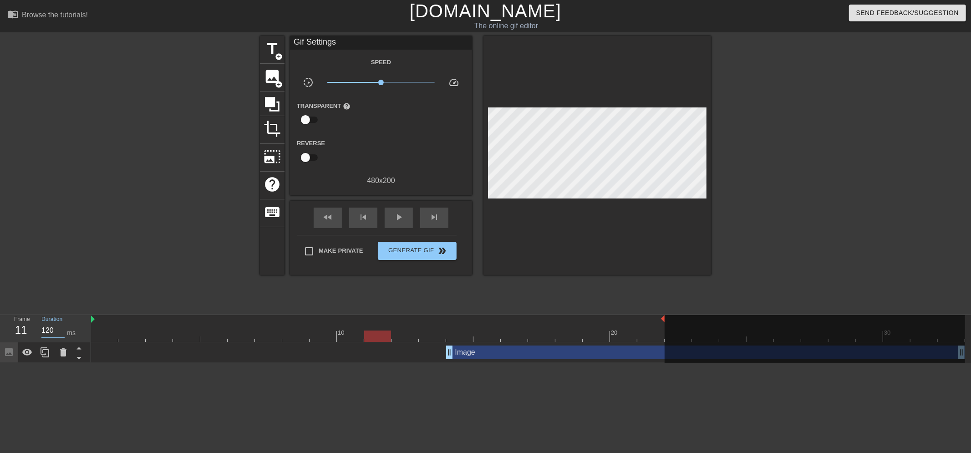
drag, startPoint x: 50, startPoint y: 330, endPoint x: 44, endPoint y: 330, distance: 5.9
click at [44, 330] on input "120" at bounding box center [52, 330] width 23 height 15
click at [344, 335] on div at bounding box center [528, 335] width 874 height 11
drag, startPoint x: 53, startPoint y: 329, endPoint x: 46, endPoint y: 330, distance: 6.8
click at [46, 330] on input "110" at bounding box center [52, 330] width 23 height 15
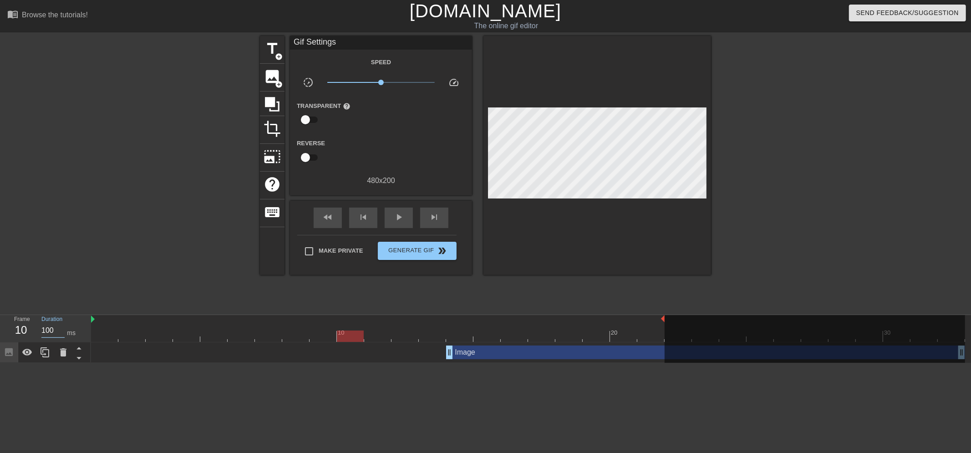
click at [313, 335] on div at bounding box center [528, 335] width 874 height 11
click at [46, 330] on input "100" at bounding box center [52, 330] width 23 height 15
click at [294, 334] on div at bounding box center [528, 335] width 874 height 11
drag, startPoint x: 48, startPoint y: 329, endPoint x: 42, endPoint y: 329, distance: 5.9
click at [42, 329] on input "90" at bounding box center [52, 330] width 23 height 15
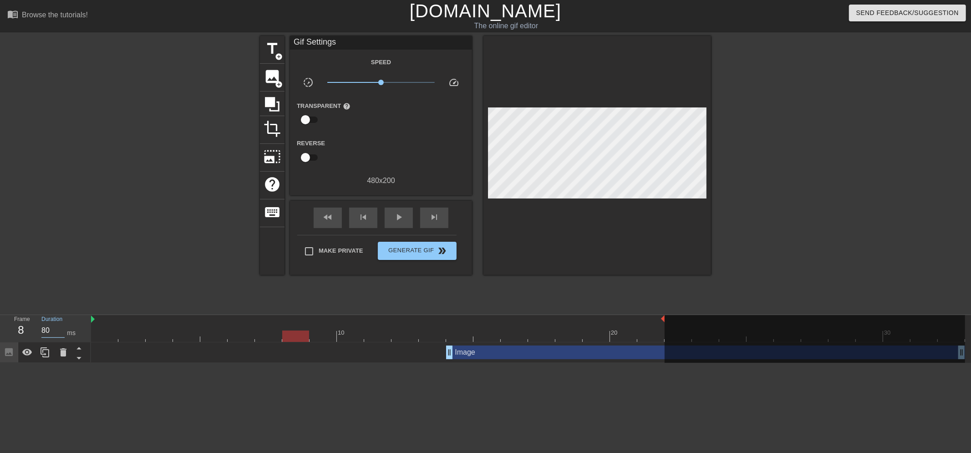
click at [273, 331] on div at bounding box center [528, 335] width 874 height 11
click at [235, 336] on div at bounding box center [528, 335] width 874 height 11
click at [269, 334] on div at bounding box center [528, 335] width 874 height 11
click at [43, 331] on input "80" at bounding box center [52, 330] width 23 height 15
type input "90"
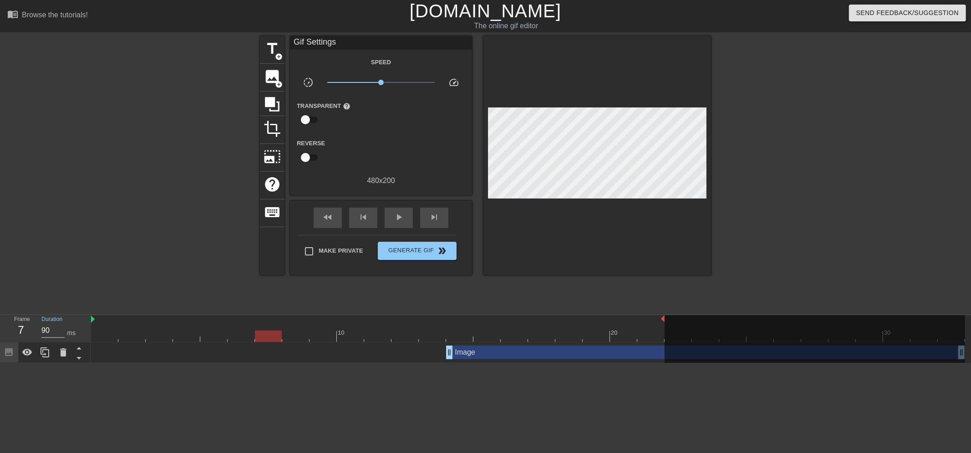
click at [177, 281] on div at bounding box center [180, 172] width 137 height 273
click at [325, 255] on label "Make Private" at bounding box center [331, 251] width 64 height 19
click at [319, 255] on input "Make Private" at bounding box center [308, 251] width 19 height 19
checkbox input "true"
click at [422, 260] on div "Make Private Generate Gif double_arrow" at bounding box center [376, 253] width 159 height 36
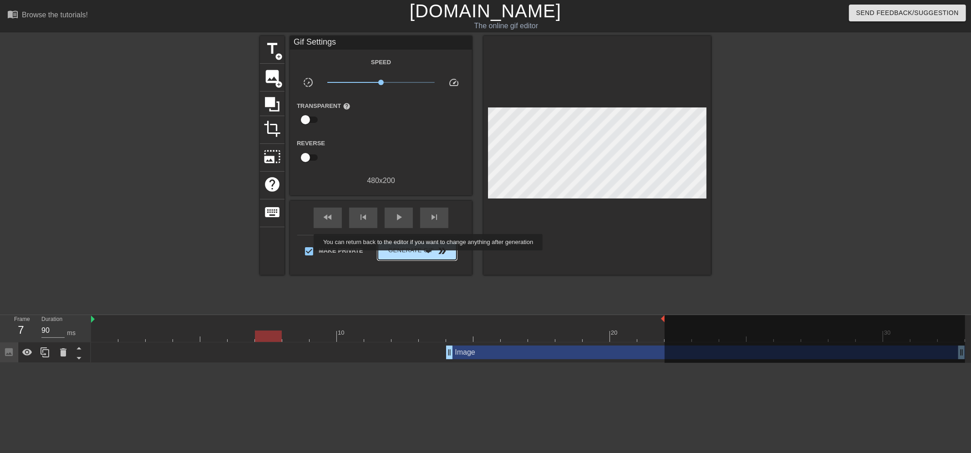
click at [443, 248] on span "double_arrow" at bounding box center [442, 250] width 11 height 11
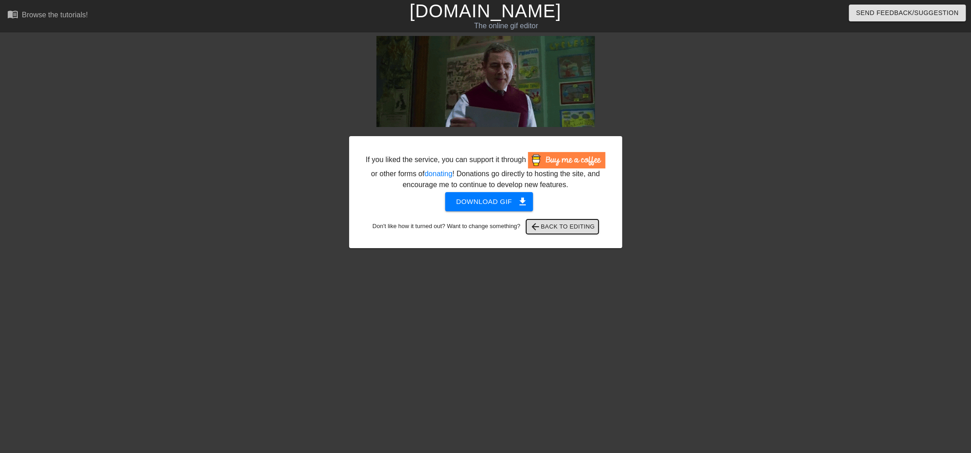
click at [589, 225] on span "arrow_back Back to Editing" at bounding box center [562, 226] width 65 height 11
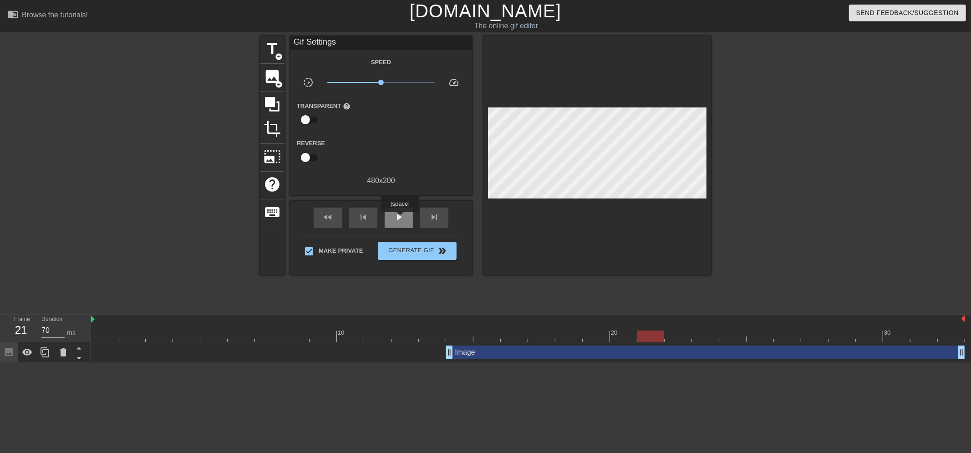
click at [400, 219] on span "play_arrow" at bounding box center [398, 217] width 11 height 11
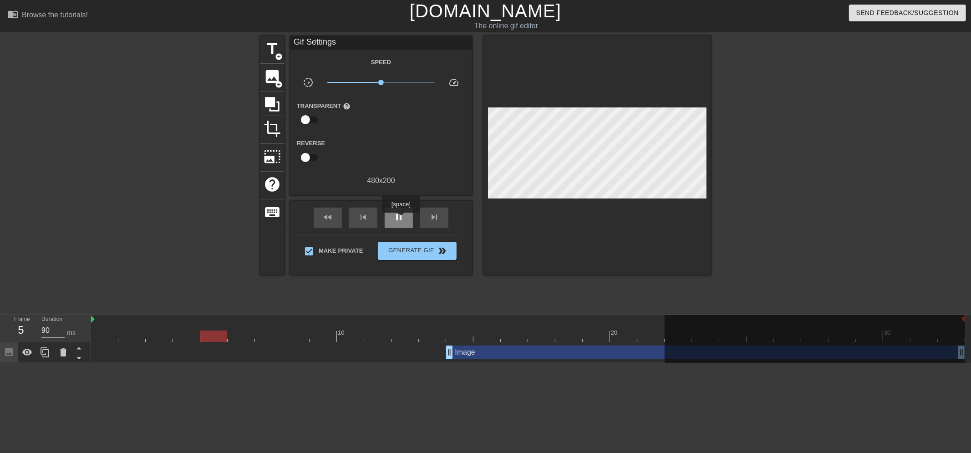
click at [400, 219] on span "pause" at bounding box center [398, 217] width 11 height 11
click at [663, 329] on div at bounding box center [650, 329] width 27 height 11
drag, startPoint x: 960, startPoint y: 318, endPoint x: 941, endPoint y: 319, distance: 19.2
click at [941, 319] on div at bounding box center [814, 339] width 300 height 49
drag, startPoint x: 962, startPoint y: 319, endPoint x: 907, endPoint y: 319, distance: 54.6
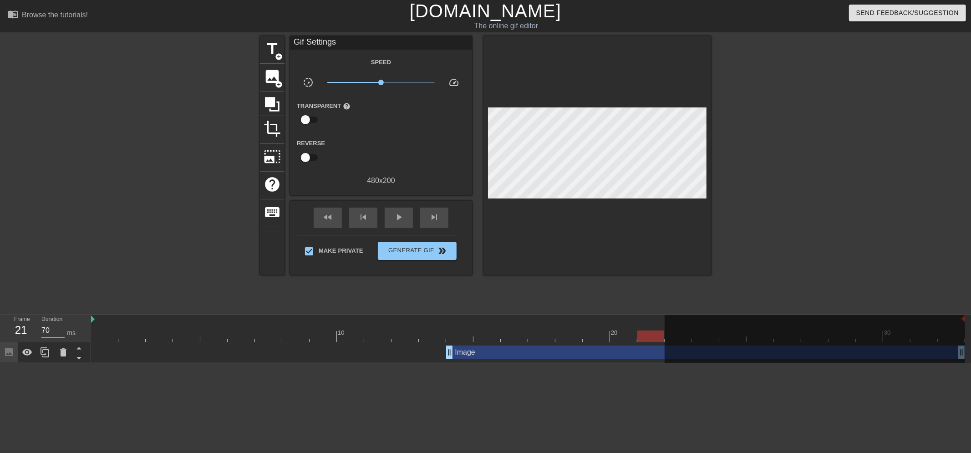
click at [907, 319] on div at bounding box center [814, 339] width 300 height 49
click at [395, 220] on span "play_arrow" at bounding box center [398, 217] width 11 height 11
click at [395, 220] on span "pause" at bounding box center [398, 217] width 11 height 11
click at [592, 349] on div "Image drag_handle drag_handle" at bounding box center [705, 351] width 519 height 14
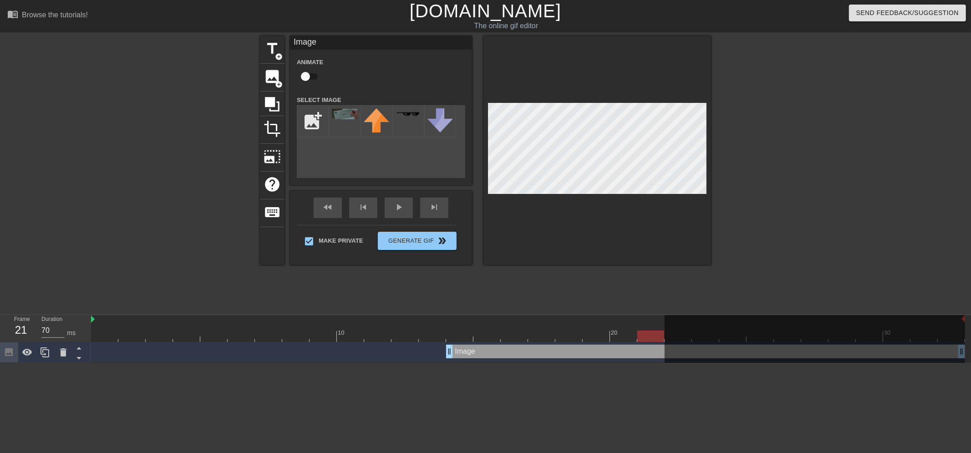
click at [666, 331] on div at bounding box center [814, 343] width 300 height 56
drag, startPoint x: 658, startPoint y: 331, endPoint x: 681, endPoint y: 334, distance: 22.9
click at [681, 334] on div "10 20 30" at bounding box center [528, 328] width 874 height 27
drag, startPoint x: 961, startPoint y: 319, endPoint x: 745, endPoint y: 325, distance: 215.8
click at [864, 325] on div at bounding box center [814, 343] width 300 height 56
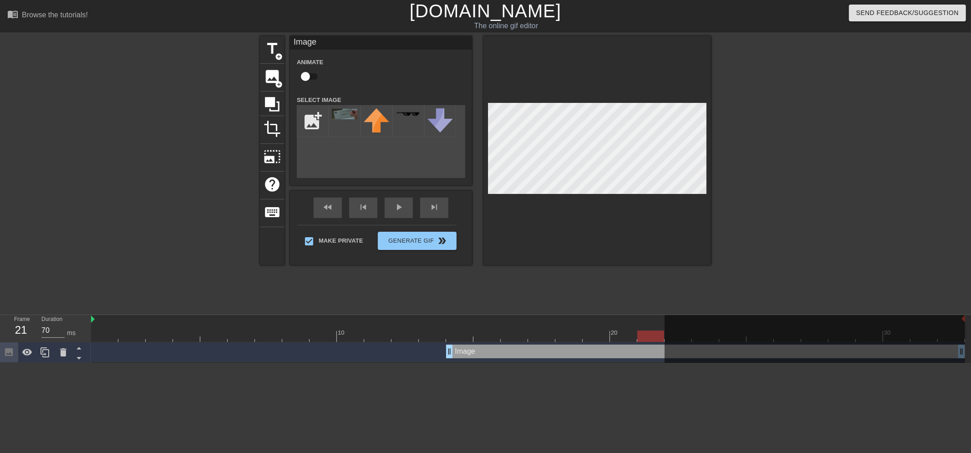
drag, startPoint x: 660, startPoint y: 316, endPoint x: 702, endPoint y: 321, distance: 41.8
click at [702, 321] on div "10 20 30" at bounding box center [528, 328] width 874 height 27
drag, startPoint x: 693, startPoint y: 320, endPoint x: 656, endPoint y: 319, distance: 36.9
click at [656, 319] on div "10 20 30" at bounding box center [528, 328] width 874 height 27
drag, startPoint x: 661, startPoint y: 320, endPoint x: 687, endPoint y: 321, distance: 26.0
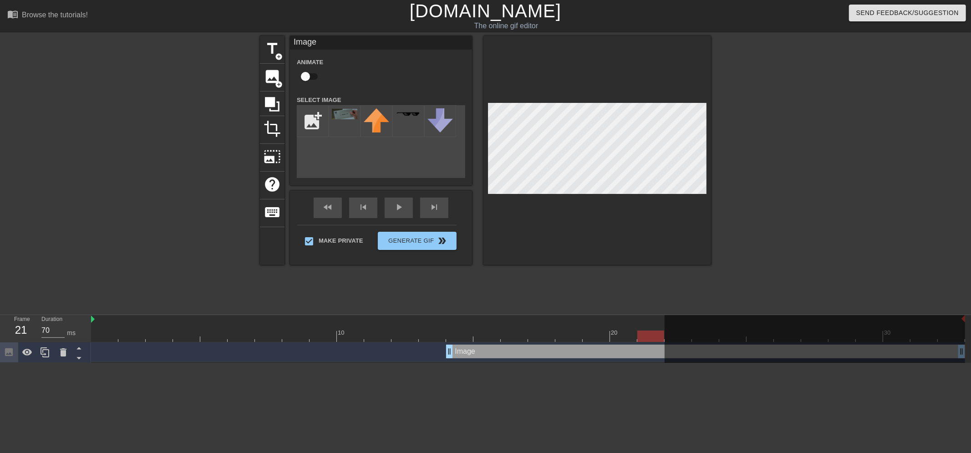
click at [687, 321] on div "10 20 30" at bounding box center [528, 328] width 874 height 27
drag, startPoint x: 657, startPoint y: 316, endPoint x: 683, endPoint y: 322, distance: 27.0
click at [682, 321] on div "10 20 30" at bounding box center [528, 328] width 874 height 27
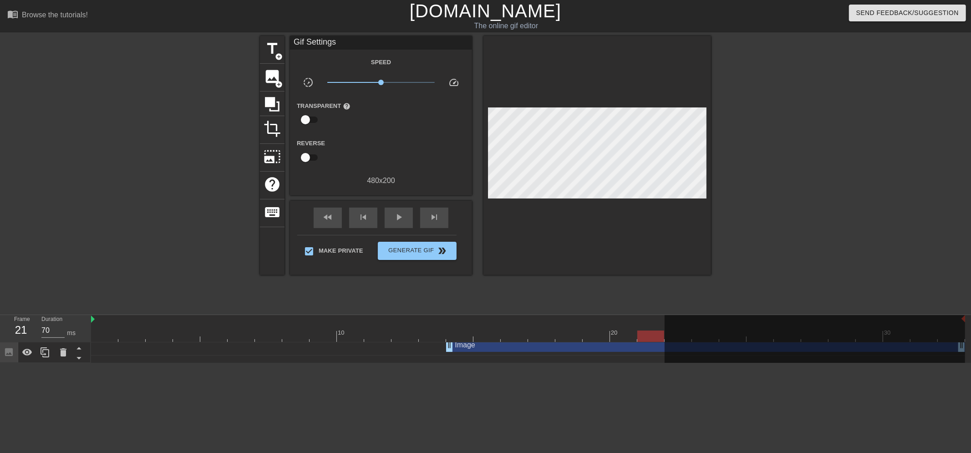
scroll to position [7, 4]
drag, startPoint x: 959, startPoint y: 319, endPoint x: 949, endPoint y: 319, distance: 10.0
click at [947, 319] on div at bounding box center [814, 343] width 300 height 56
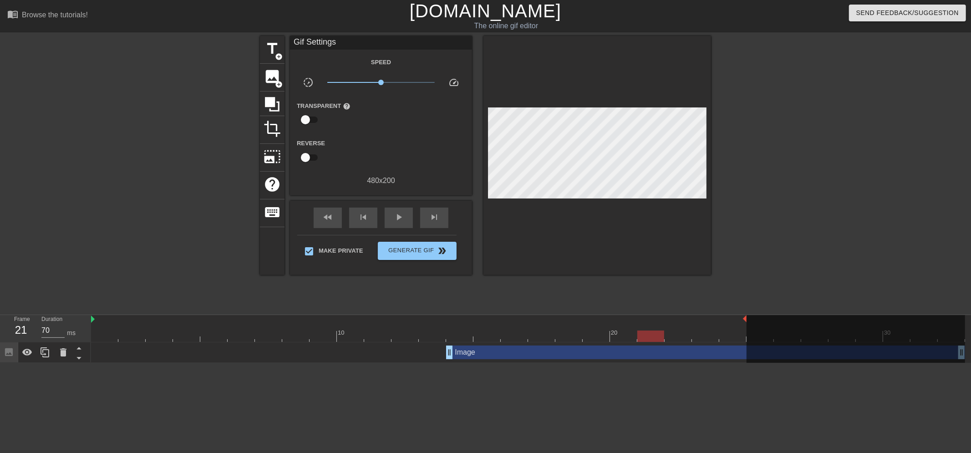
drag, startPoint x: 962, startPoint y: 321, endPoint x: 743, endPoint y: 331, distance: 218.7
click at [743, 331] on div "10 20 30" at bounding box center [528, 328] width 874 height 27
click at [398, 212] on span "play_arrow" at bounding box center [398, 217] width 11 height 11
type input "150"
click at [420, 251] on span "Generate Gif double_arrow" at bounding box center [416, 250] width 71 height 11
